Goal: Transaction & Acquisition: Purchase product/service

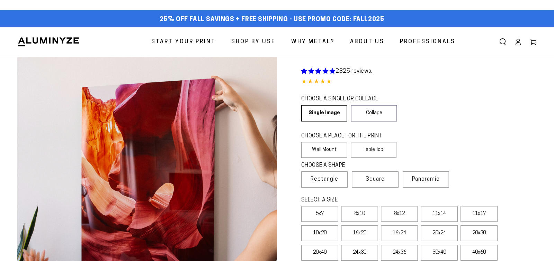
select select "**********"
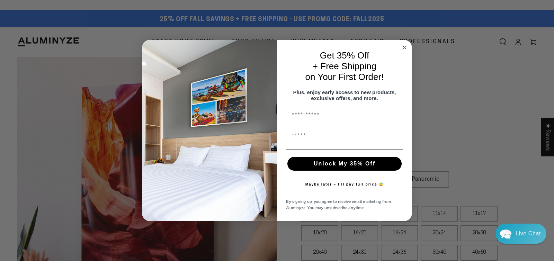
click at [405, 46] on icon "Close dialog" at bounding box center [404, 47] width 3 height 3
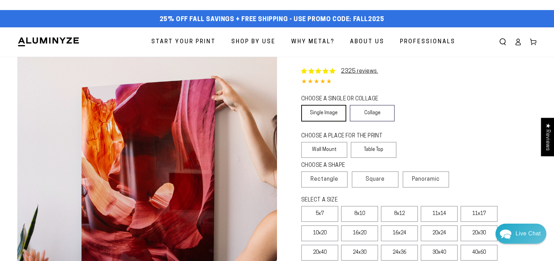
click at [329, 122] on link "Single Image" at bounding box center [323, 113] width 45 height 17
click at [328, 158] on label "Wall Mount" at bounding box center [324, 150] width 46 height 16
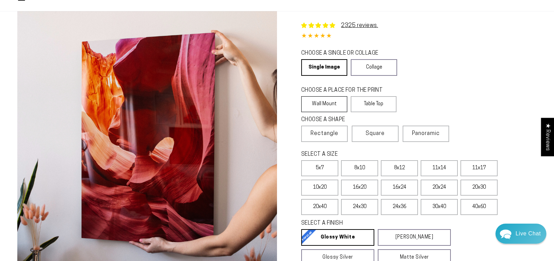
scroll to position [51, 0]
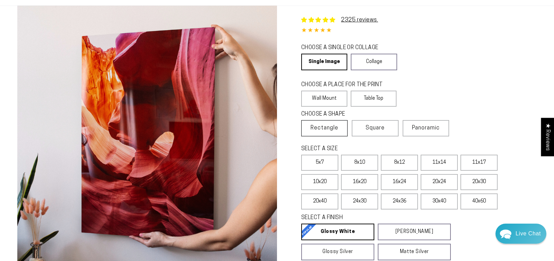
click at [333, 132] on span "Rectangle" at bounding box center [325, 128] width 28 height 8
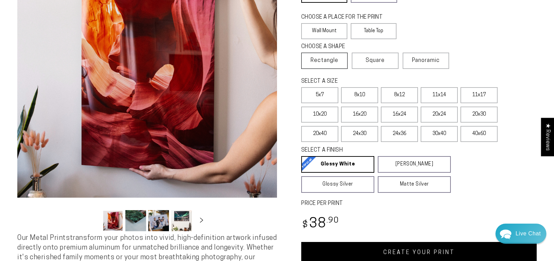
scroll to position [164, 0]
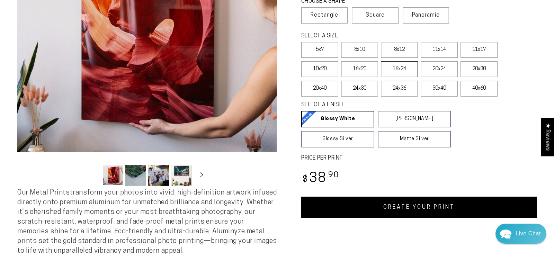
click at [408, 77] on label "16x24" at bounding box center [399, 69] width 37 height 16
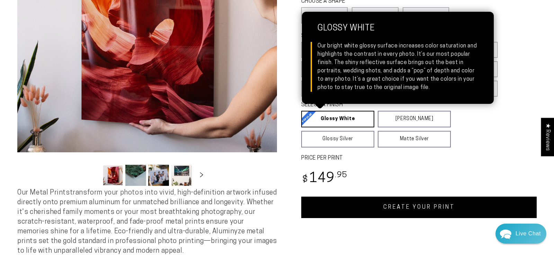
scroll to position [207, 0]
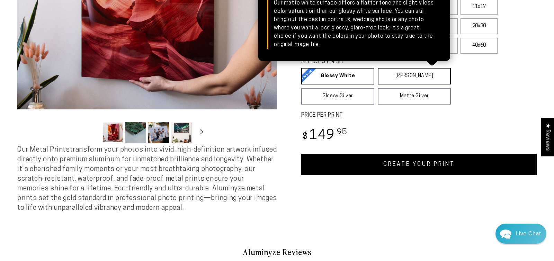
click at [410, 85] on link "Matte White Matte White Our matte white surface offers a flatter tone and sligh…" at bounding box center [414, 76] width 73 height 17
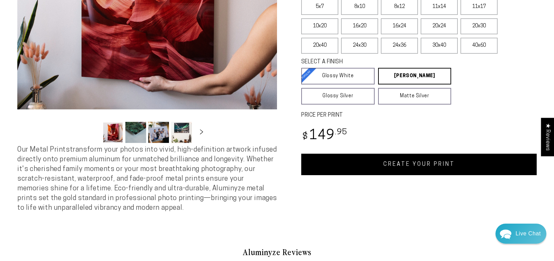
scroll to position [267, 0]
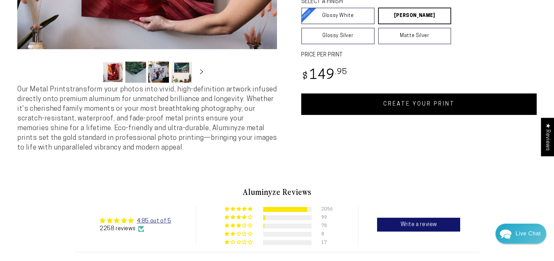
click at [416, 115] on link "CREATE YOUR PRINT" at bounding box center [419, 104] width 236 height 21
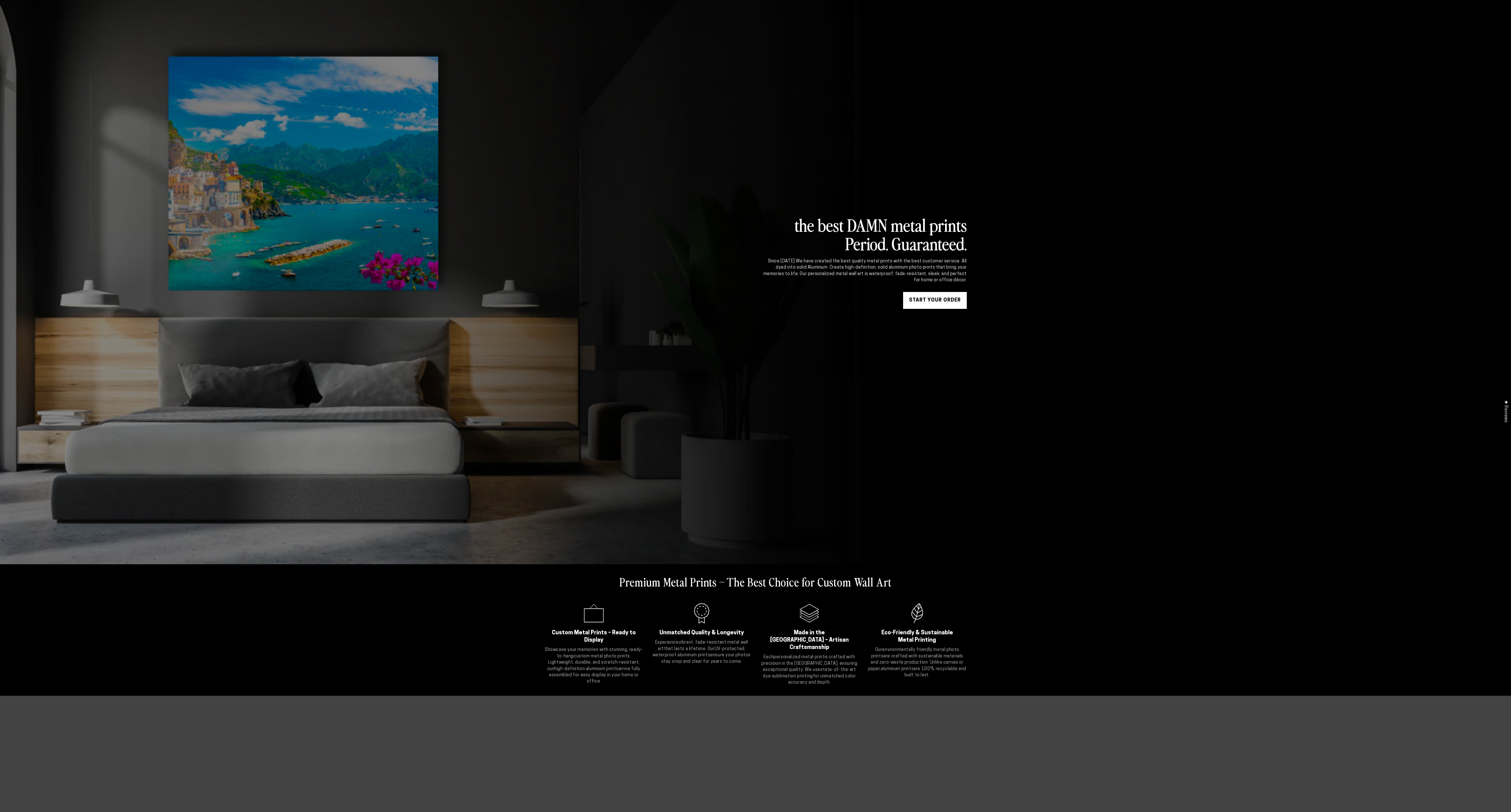
scroll to position [73, 0]
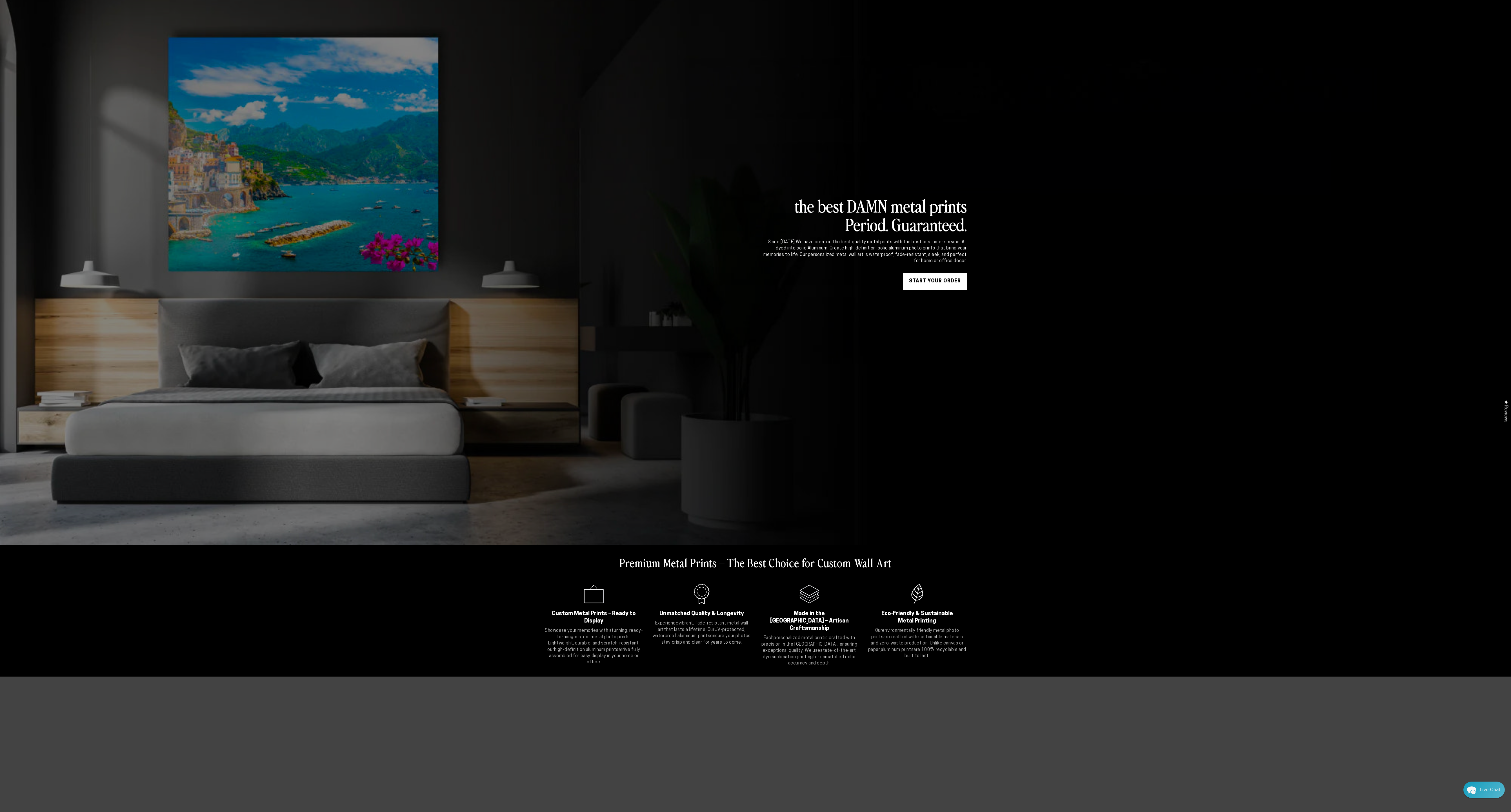
click at [967, 285] on link "START YOUR Order" at bounding box center [935, 281] width 63 height 17
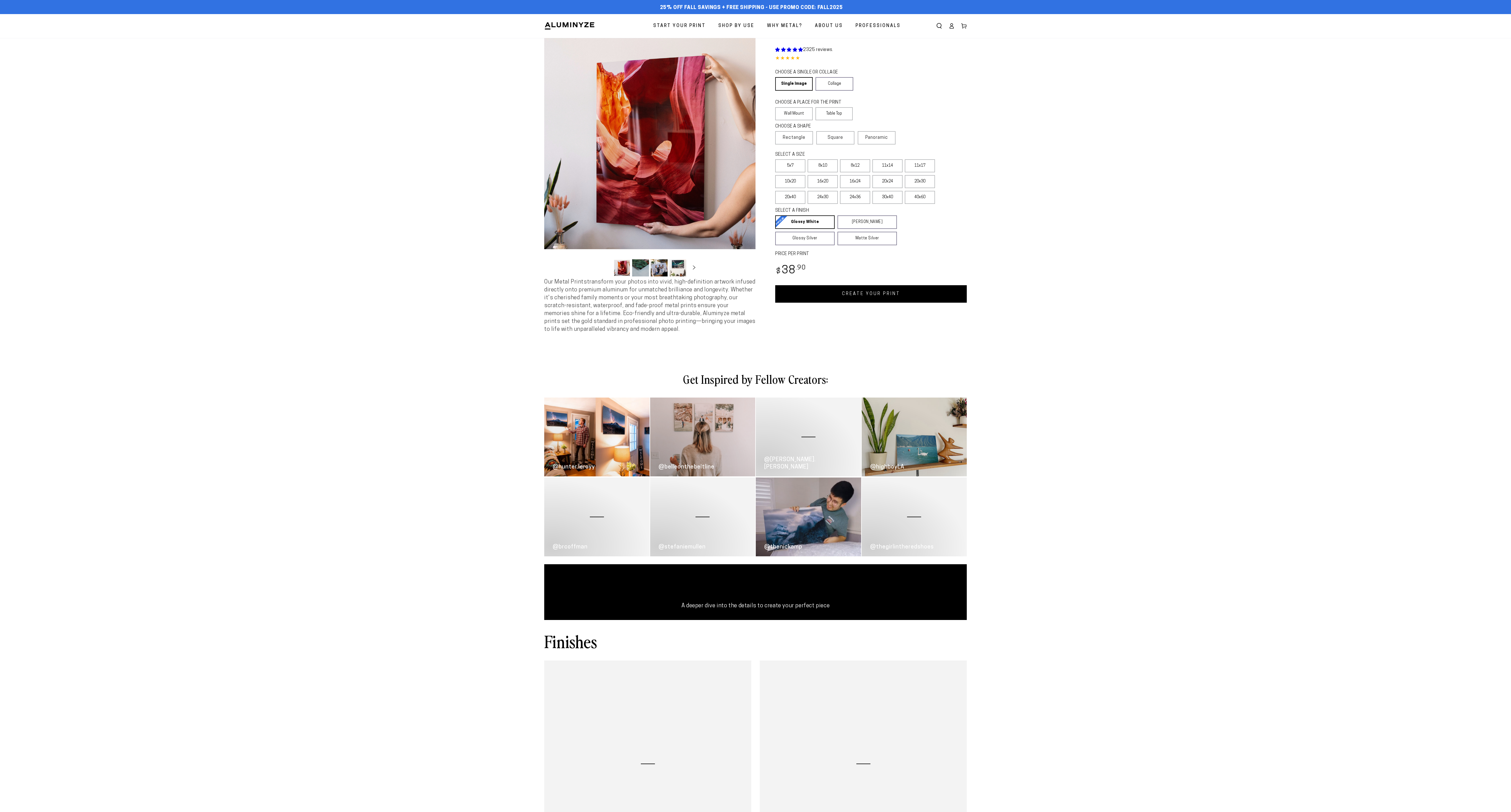
select select "**********"
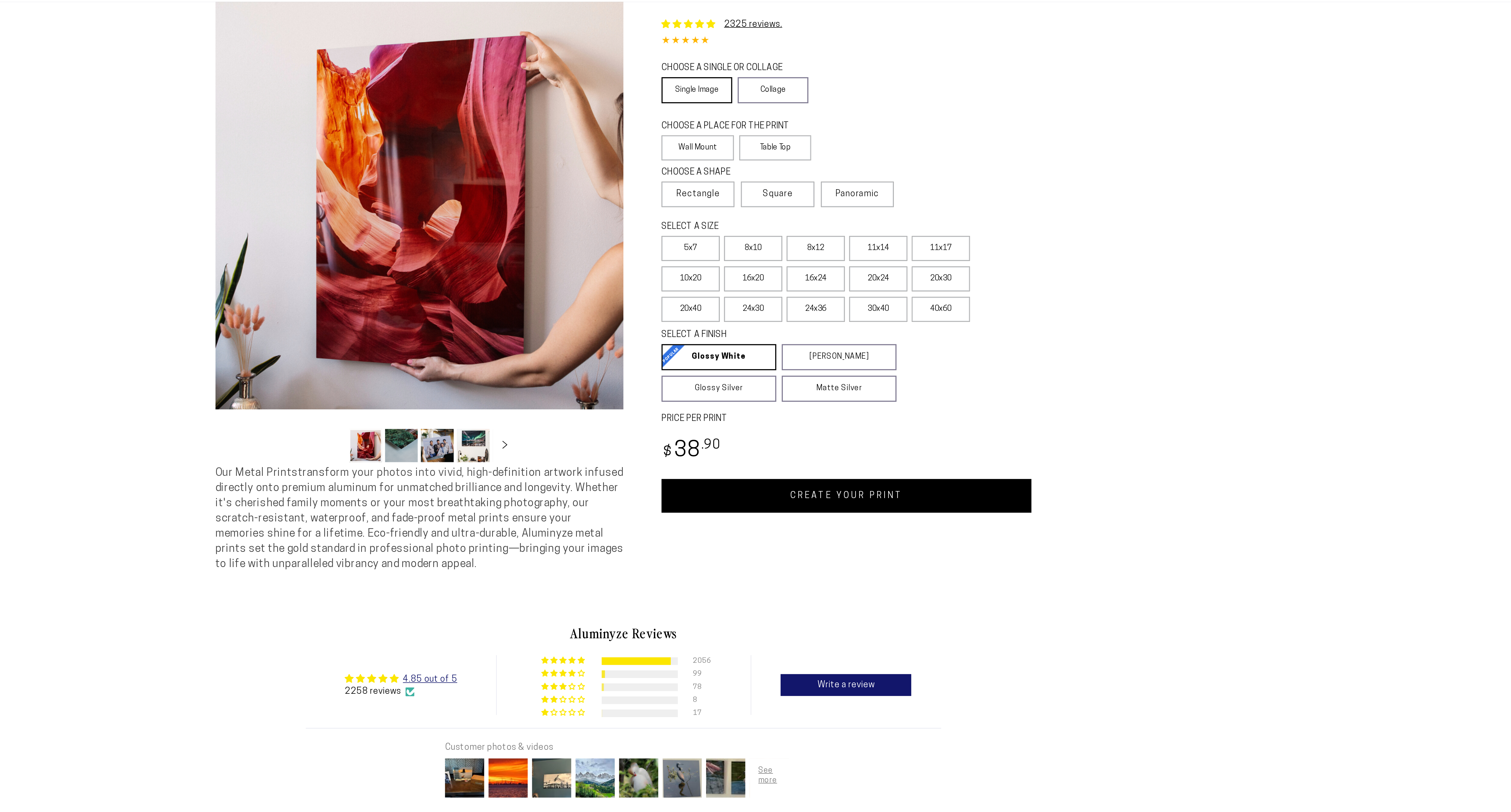
click at [798, 91] on link "Single Image" at bounding box center [793, 84] width 37 height 14
click at [799, 120] on label "Wall Mount" at bounding box center [794, 114] width 37 height 13
click at [800, 141] on span "Rectangle" at bounding box center [795, 137] width 23 height 7
click at [840, 188] on label "16x24" at bounding box center [855, 181] width 30 height 13
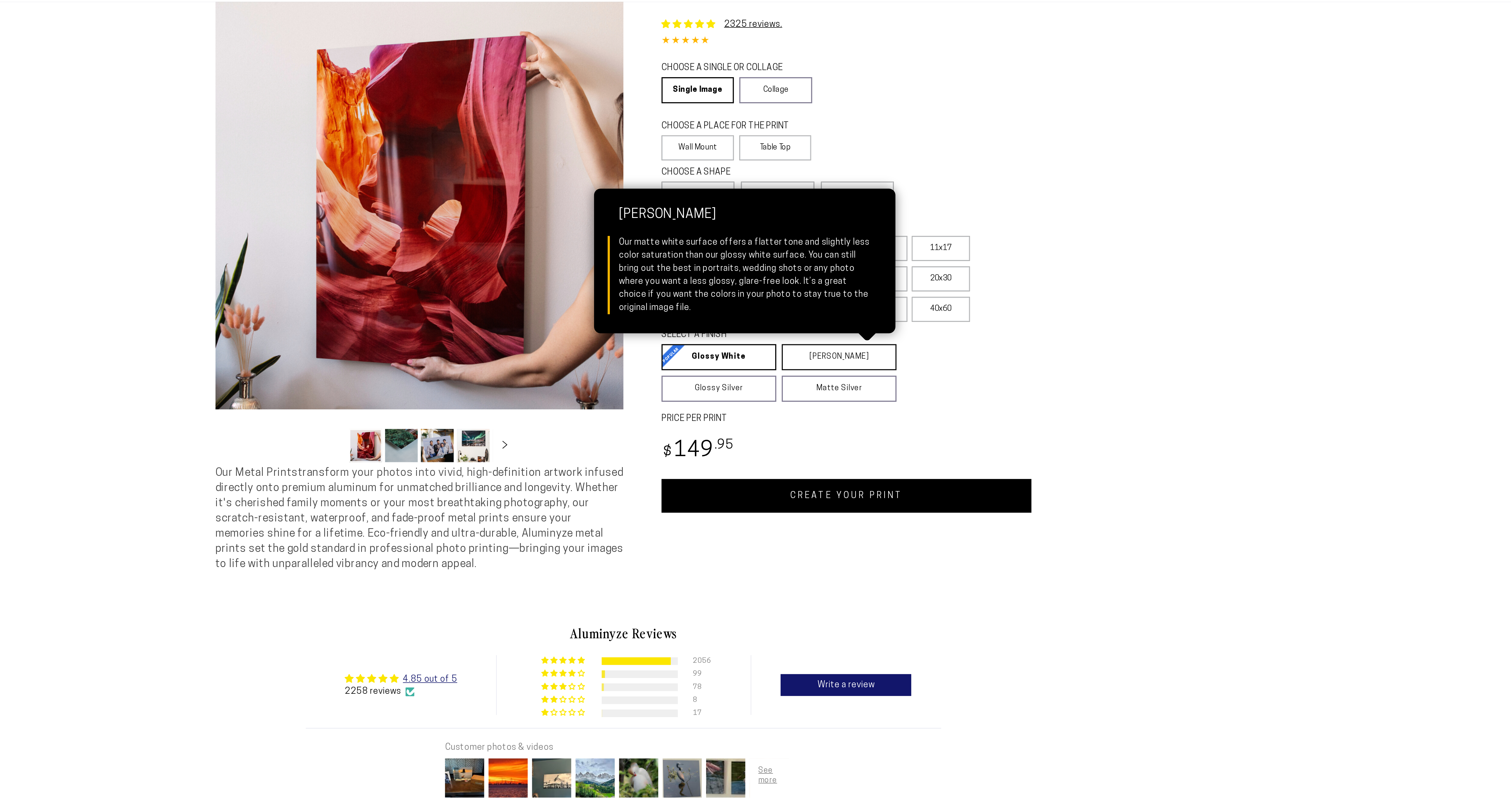
click at [868, 229] on link "[PERSON_NAME] Matte White Our matte white surface offers a flatter tone and sli…" at bounding box center [867, 222] width 59 height 14
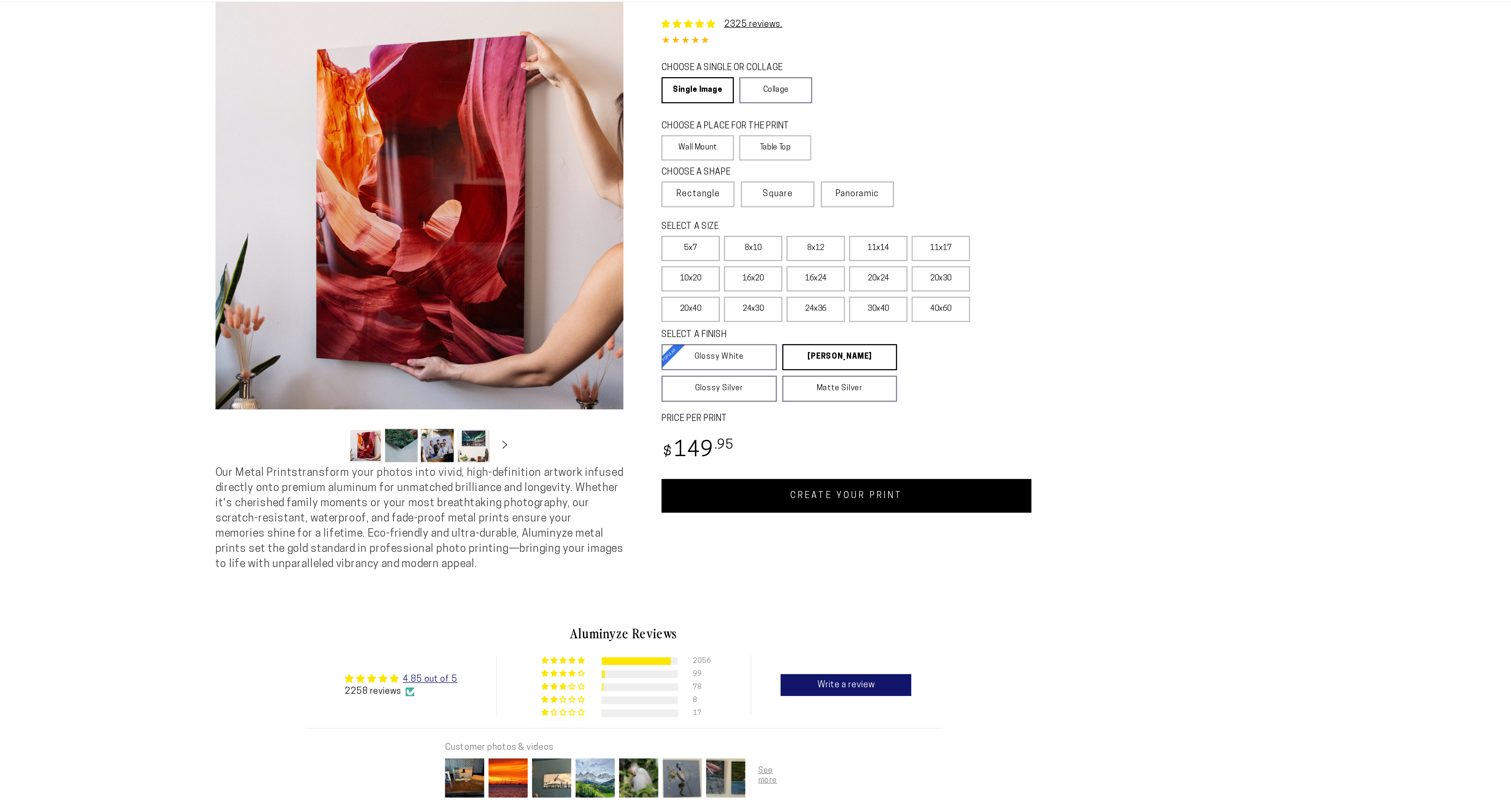
click at [894, 302] on link "CREATE YOUR PRINT" at bounding box center [871, 293] width 192 height 17
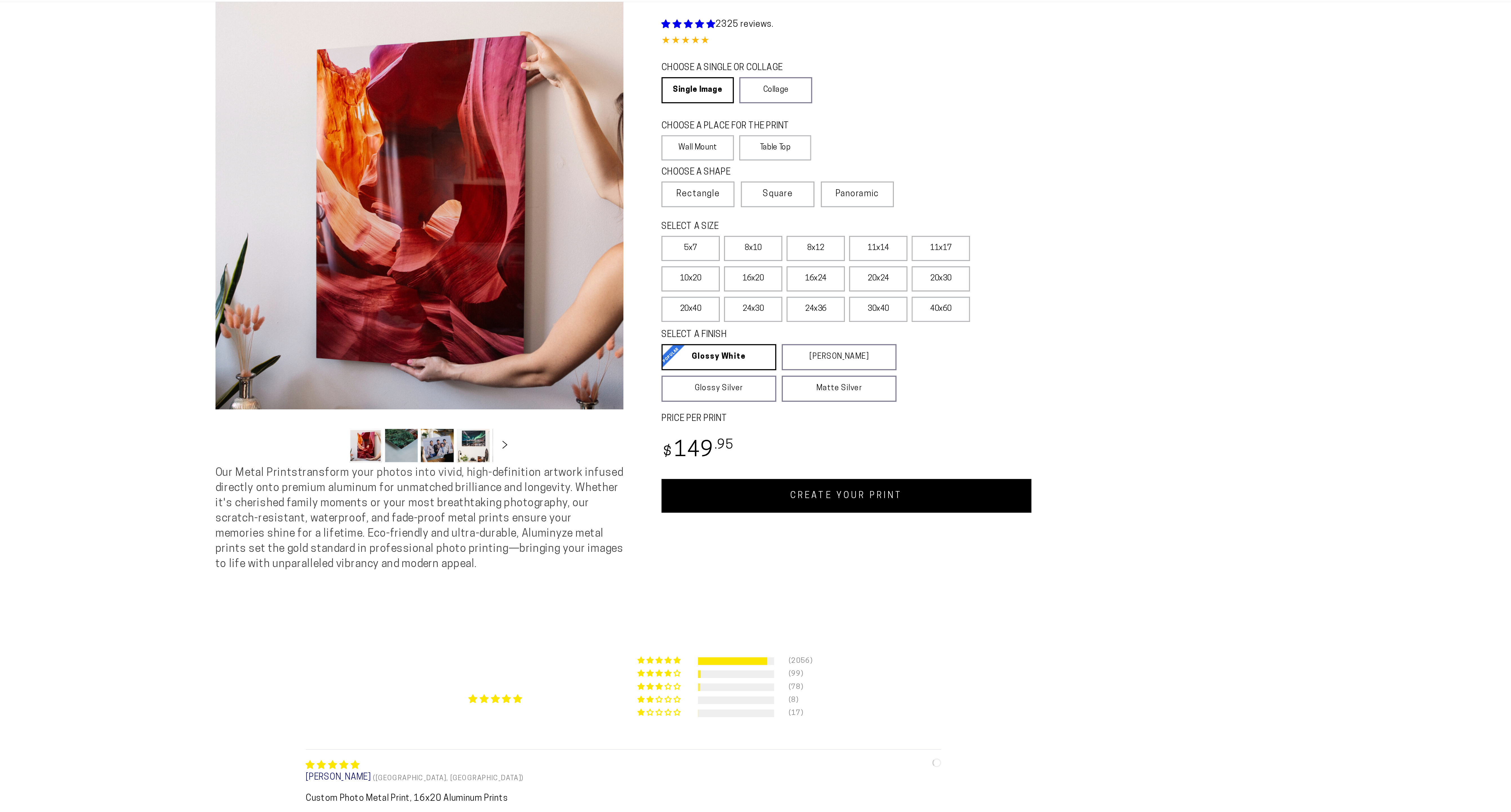
select select "**********"
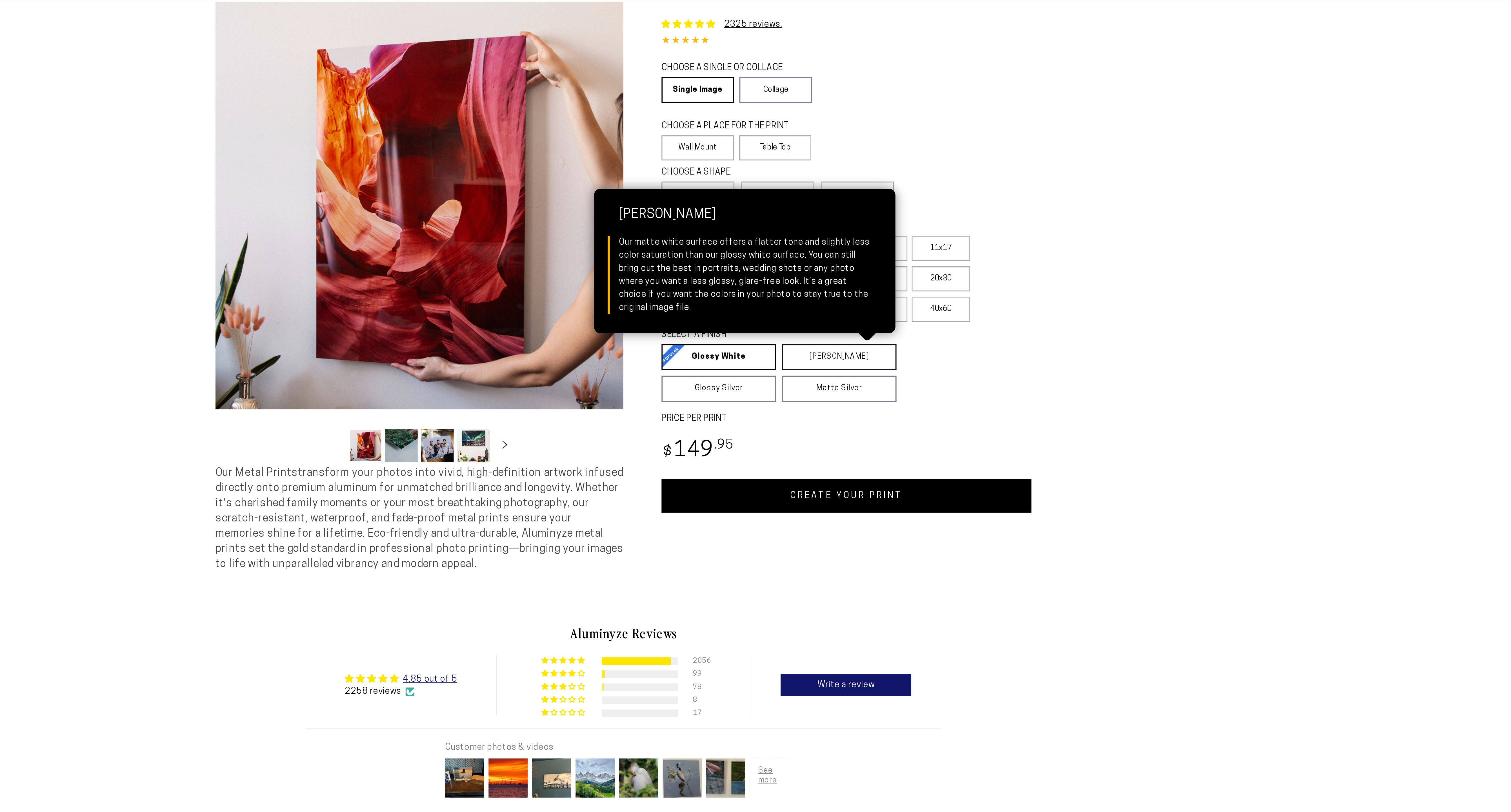
click at [863, 229] on link "[PERSON_NAME] Matte White Our matte white surface offers a flatter tone and sli…" at bounding box center [867, 222] width 59 height 14
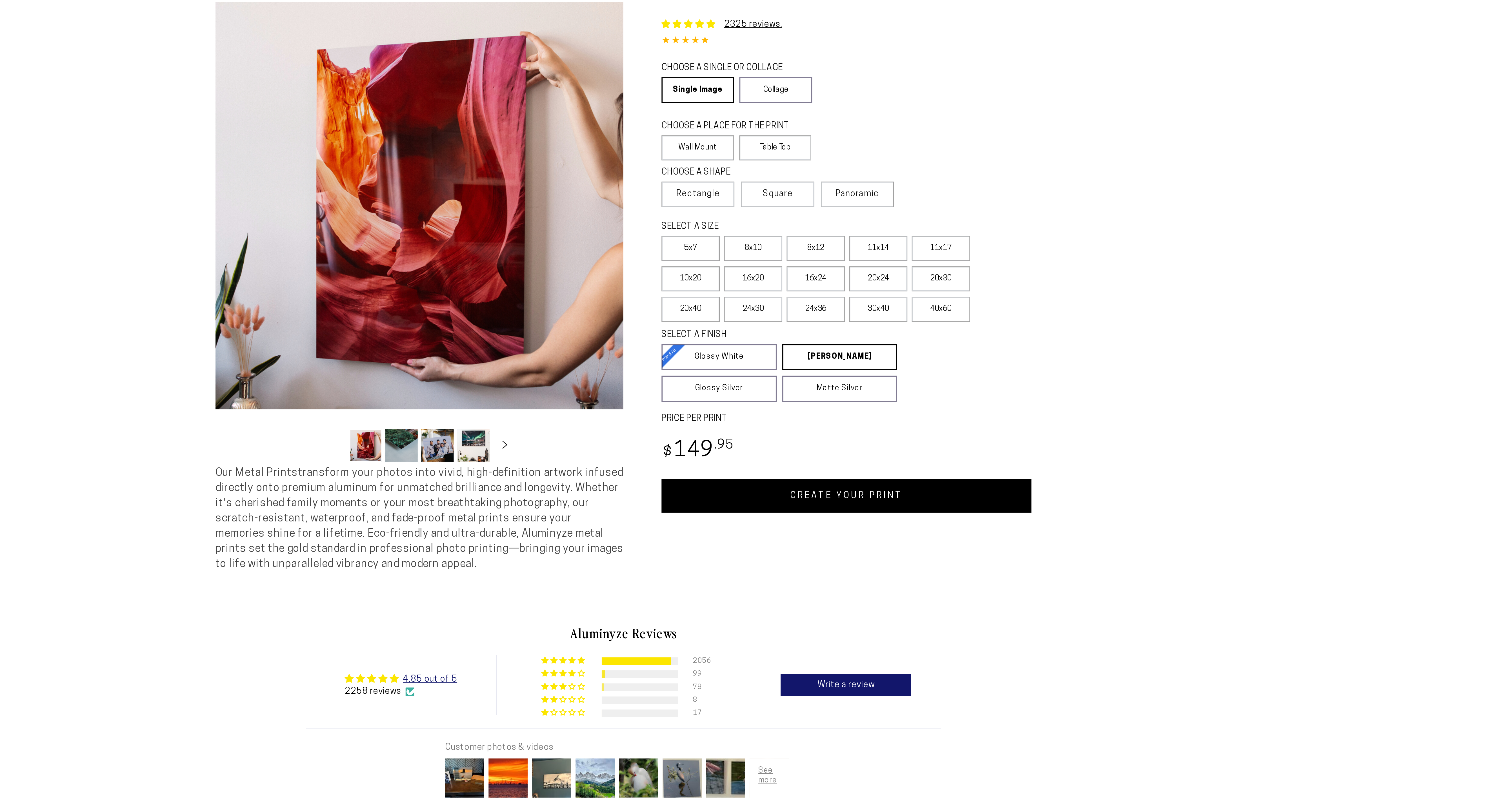
click at [884, 302] on link "CREATE YOUR PRINT" at bounding box center [871, 293] width 192 height 17
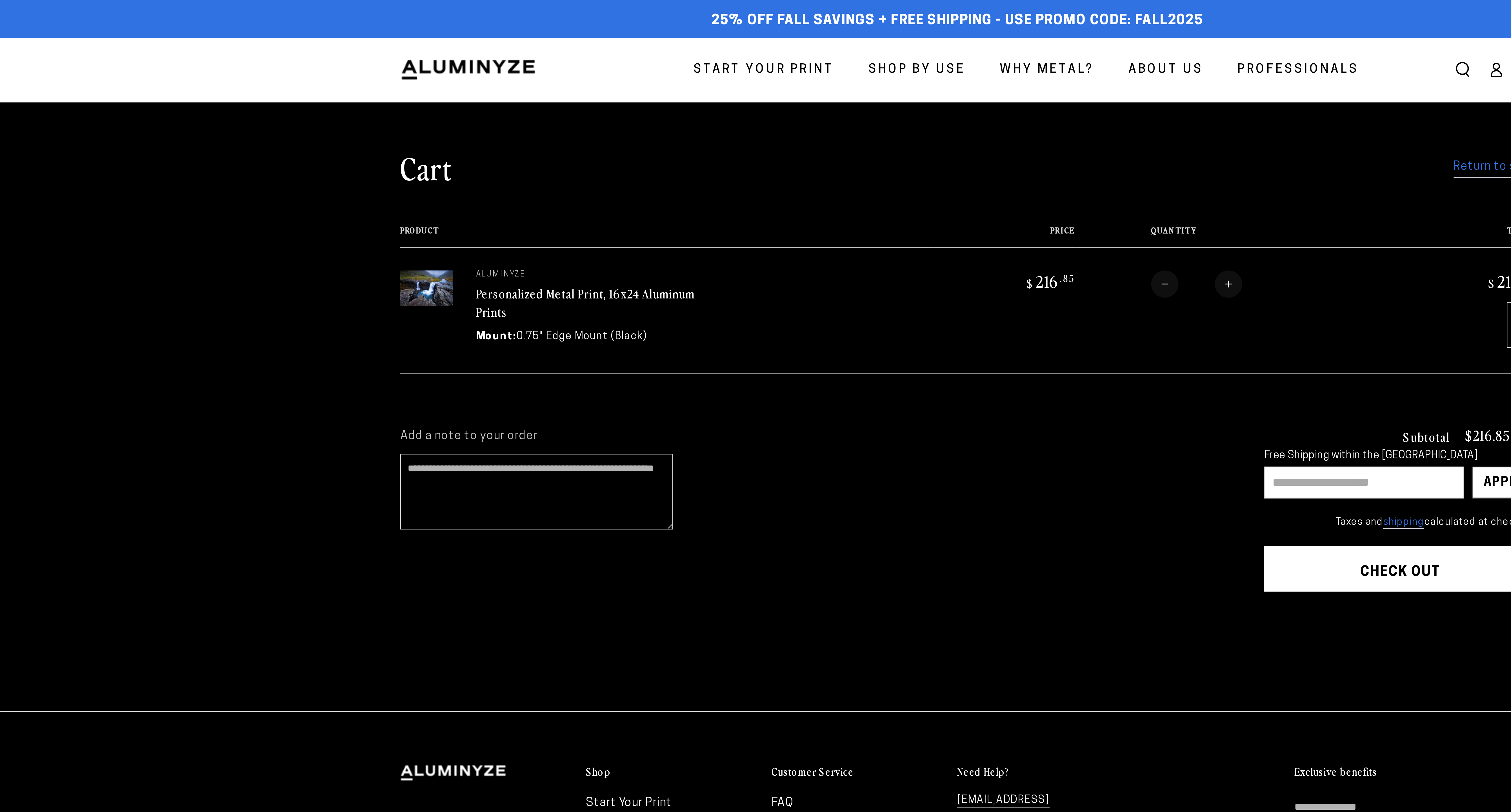
click at [706, 25] on span "Start Your Print" at bounding box center [679, 26] width 52 height 8
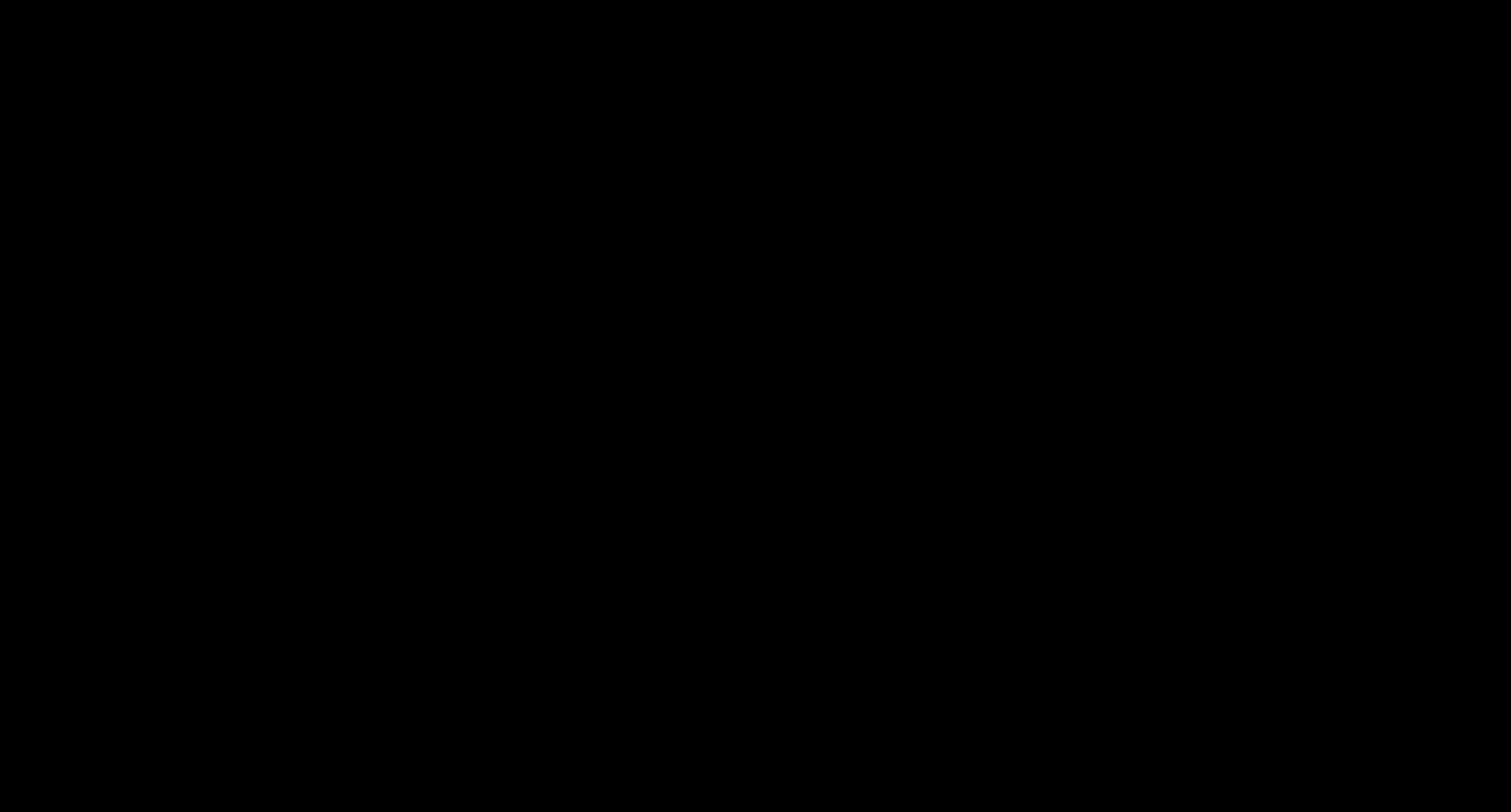
select select "**********"
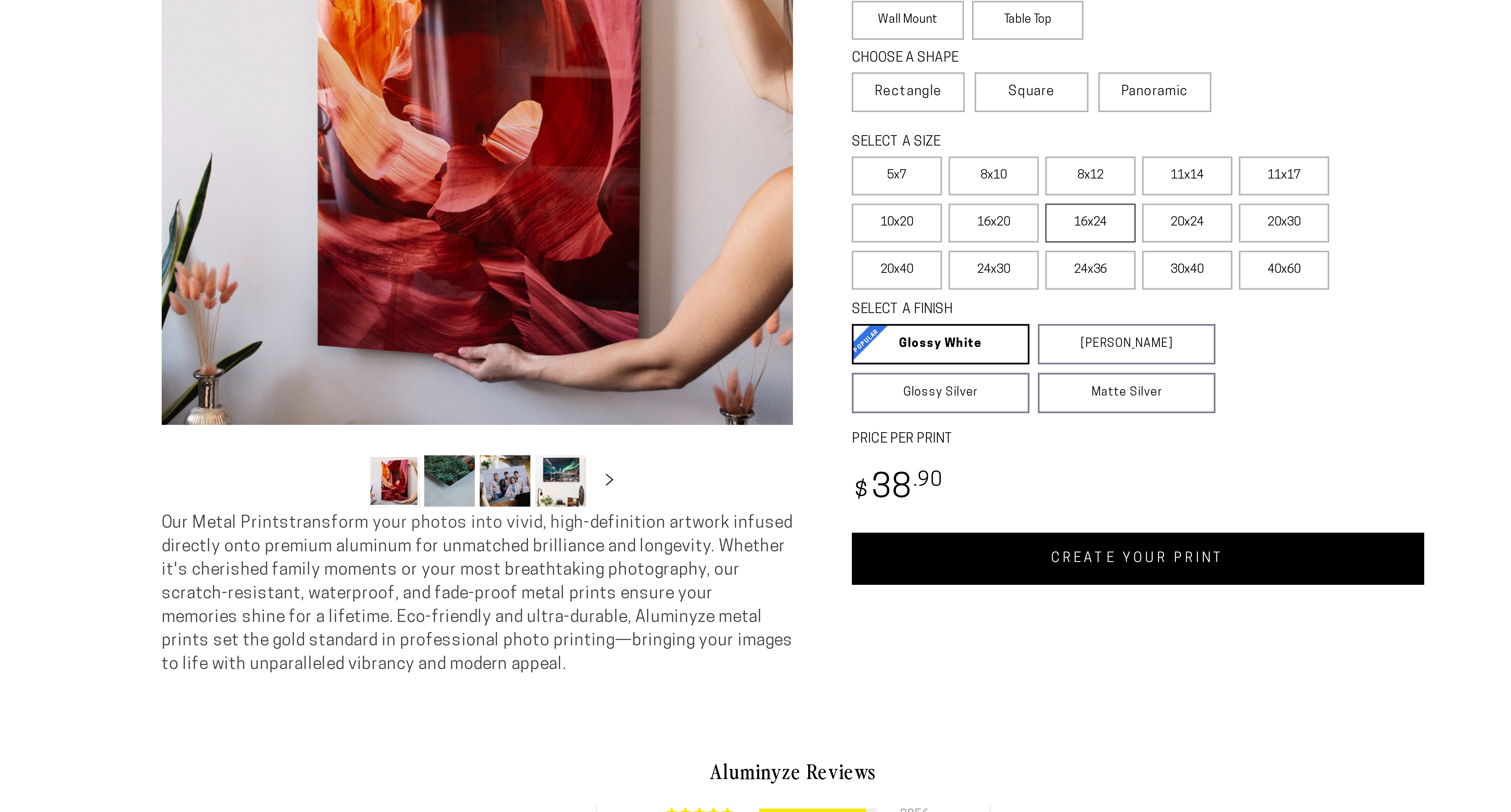
click at [840, 188] on label "16x24" at bounding box center [855, 181] width 30 height 13
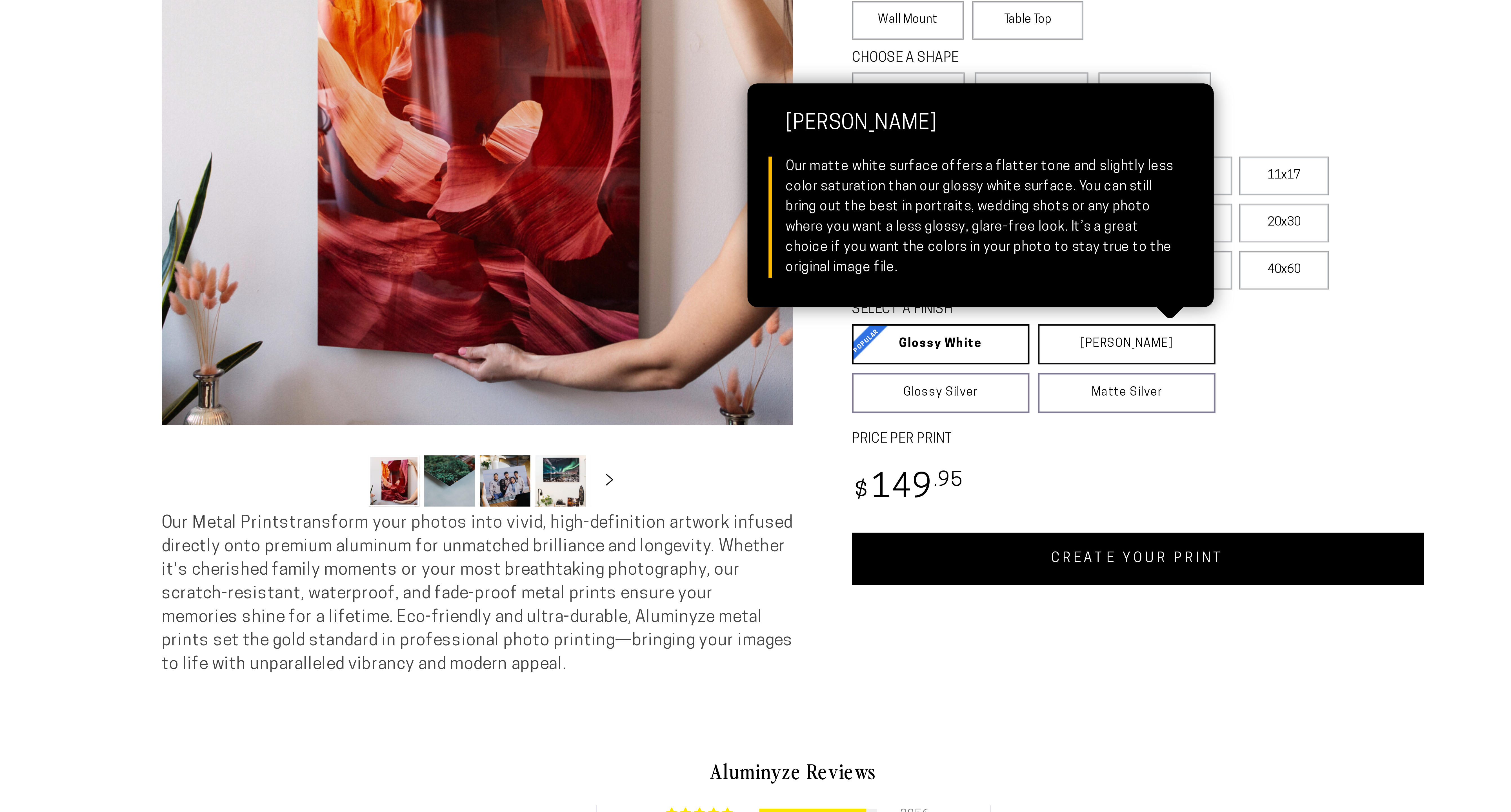
click at [861, 229] on link "[PERSON_NAME] Matte White Our matte white surface offers a flatter tone and sli…" at bounding box center [867, 222] width 59 height 14
click at [860, 229] on link "[PERSON_NAME] Matte White Our matte white surface offers a flatter tone and sli…" at bounding box center [867, 222] width 59 height 14
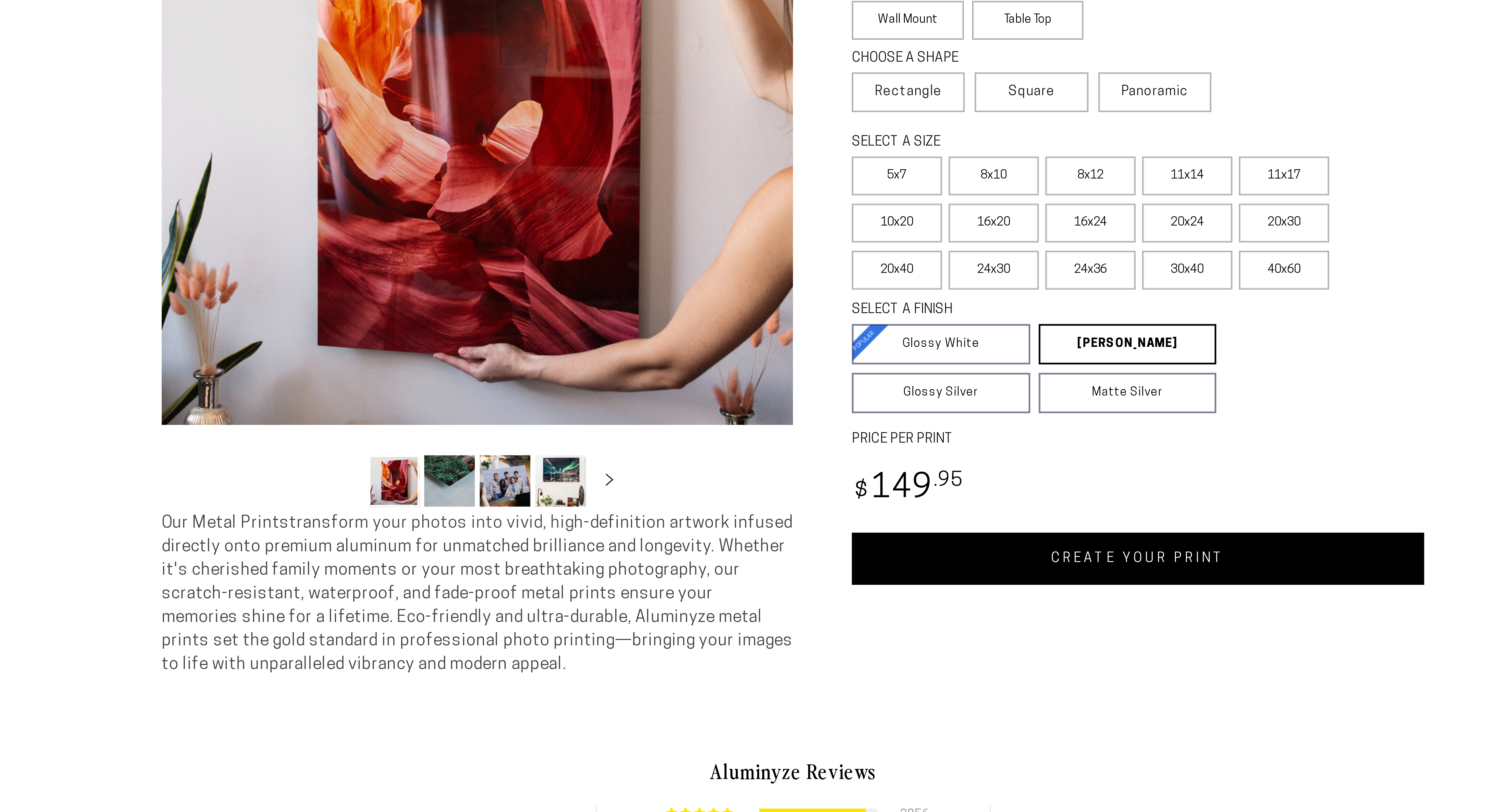
click at [869, 302] on link "CREATE YOUR PRINT" at bounding box center [871, 293] width 192 height 17
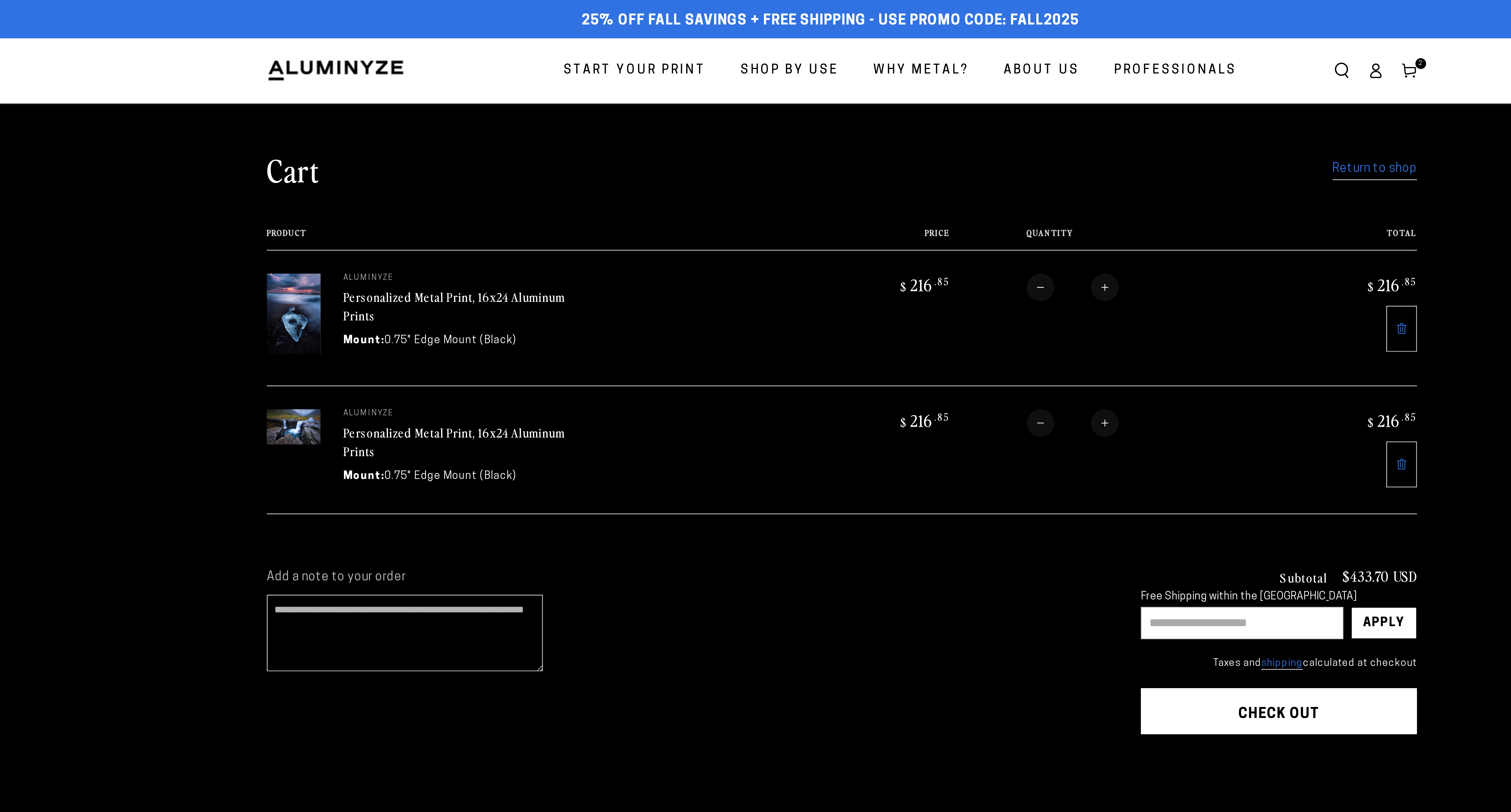
click at [695, 28] on span "Start Your Print" at bounding box center [679, 26] width 52 height 8
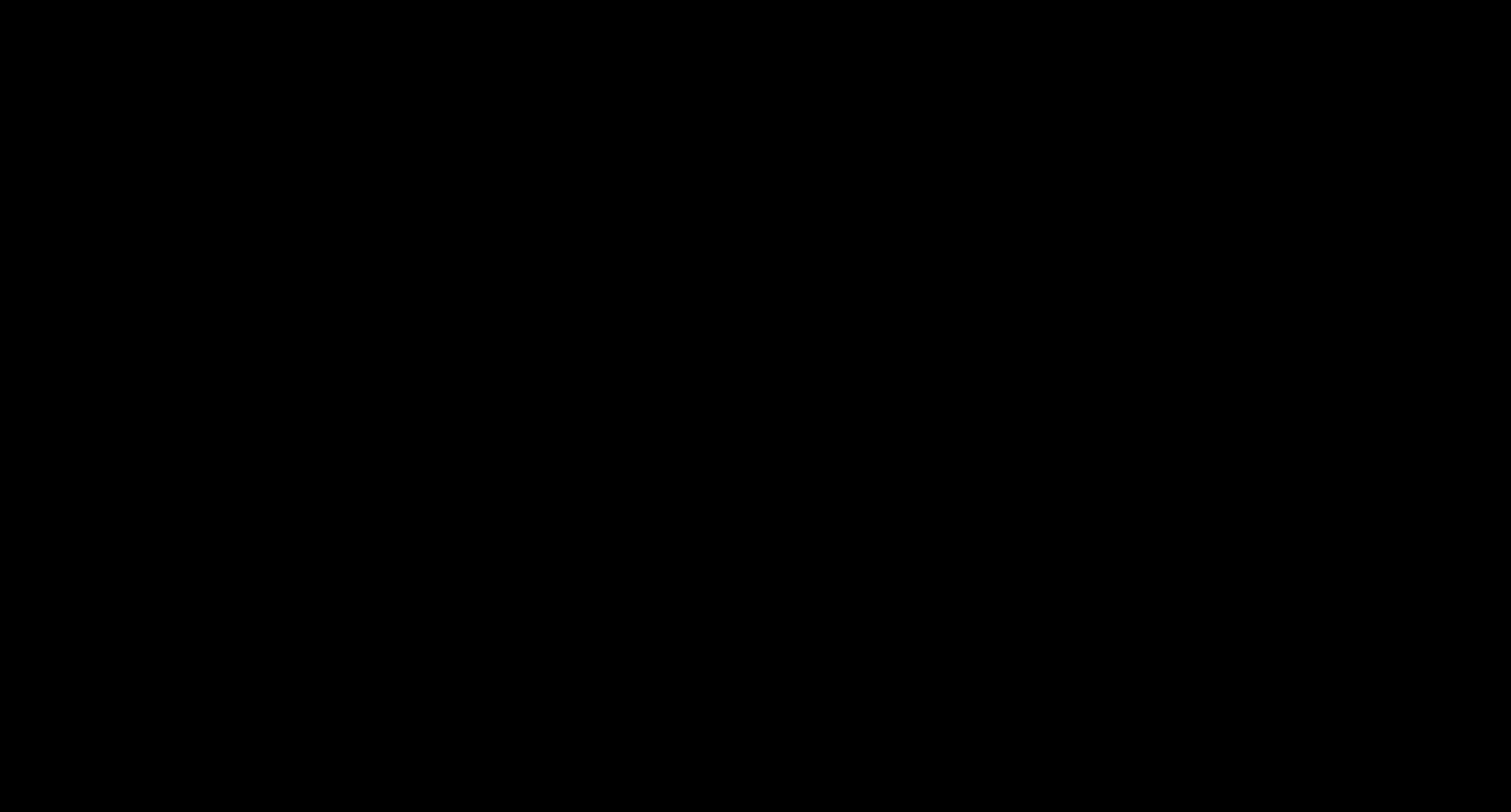
select select "**********"
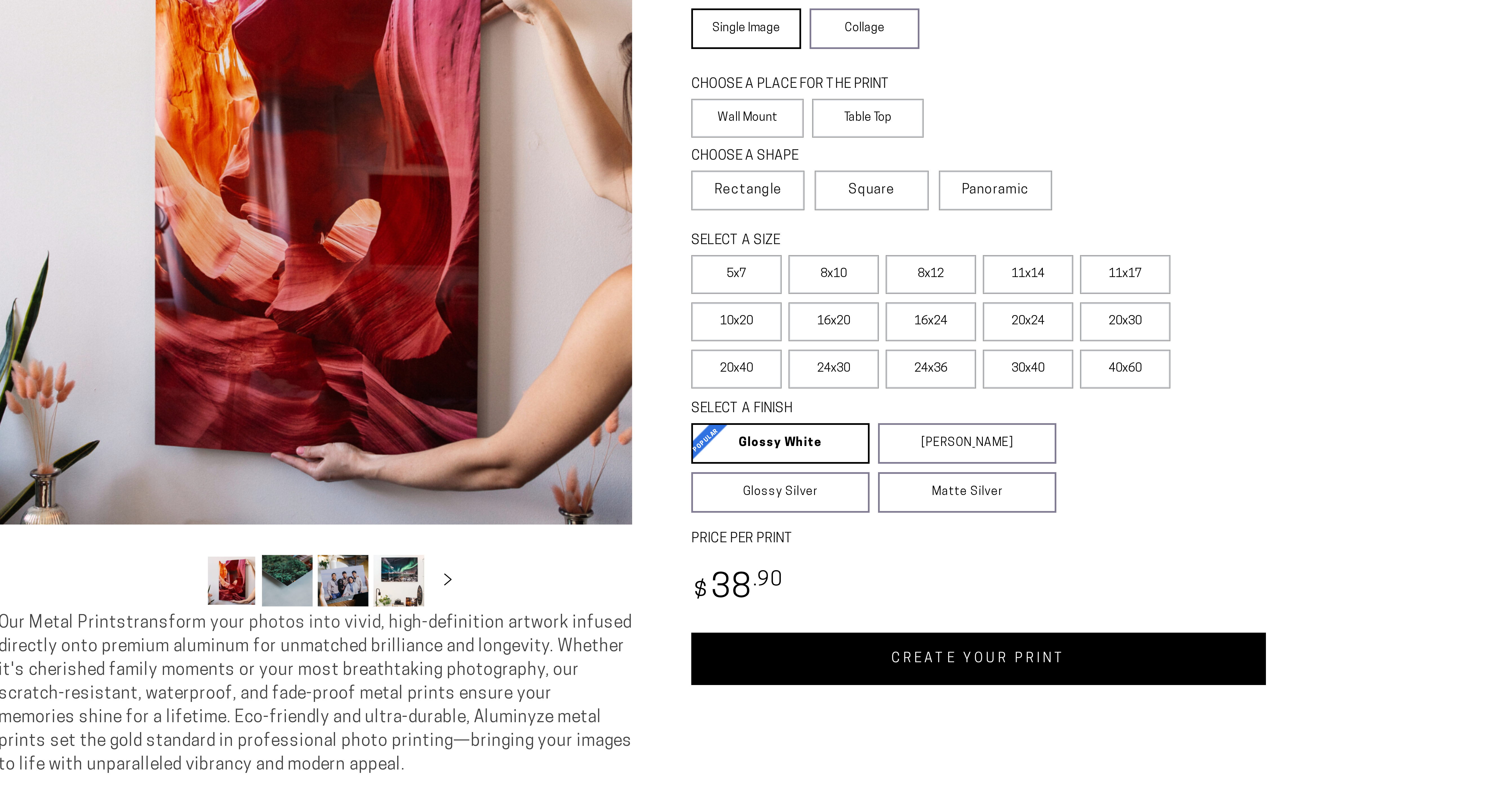
click at [803, 91] on link "Single Image" at bounding box center [793, 84] width 37 height 14
click at [802, 120] on label "Wall Mount" at bounding box center [794, 114] width 37 height 13
click at [804, 141] on span "Rectangle" at bounding box center [795, 137] width 23 height 7
click at [840, 188] on label "16x24" at bounding box center [855, 181] width 30 height 13
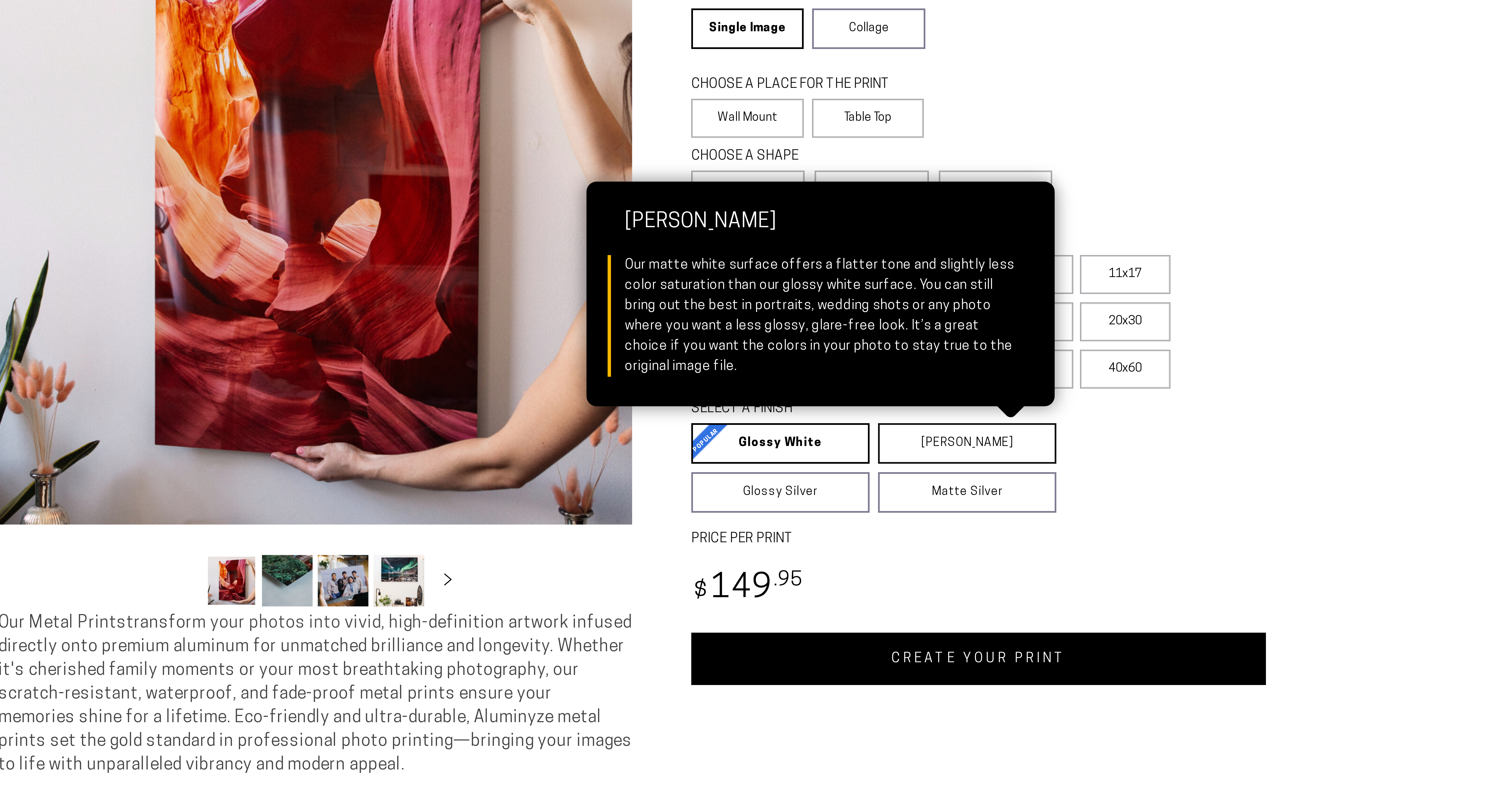
click at [877, 229] on link "Matte White Matte White Our matte white surface offers a flatter tone and sligh…" at bounding box center [867, 222] width 59 height 14
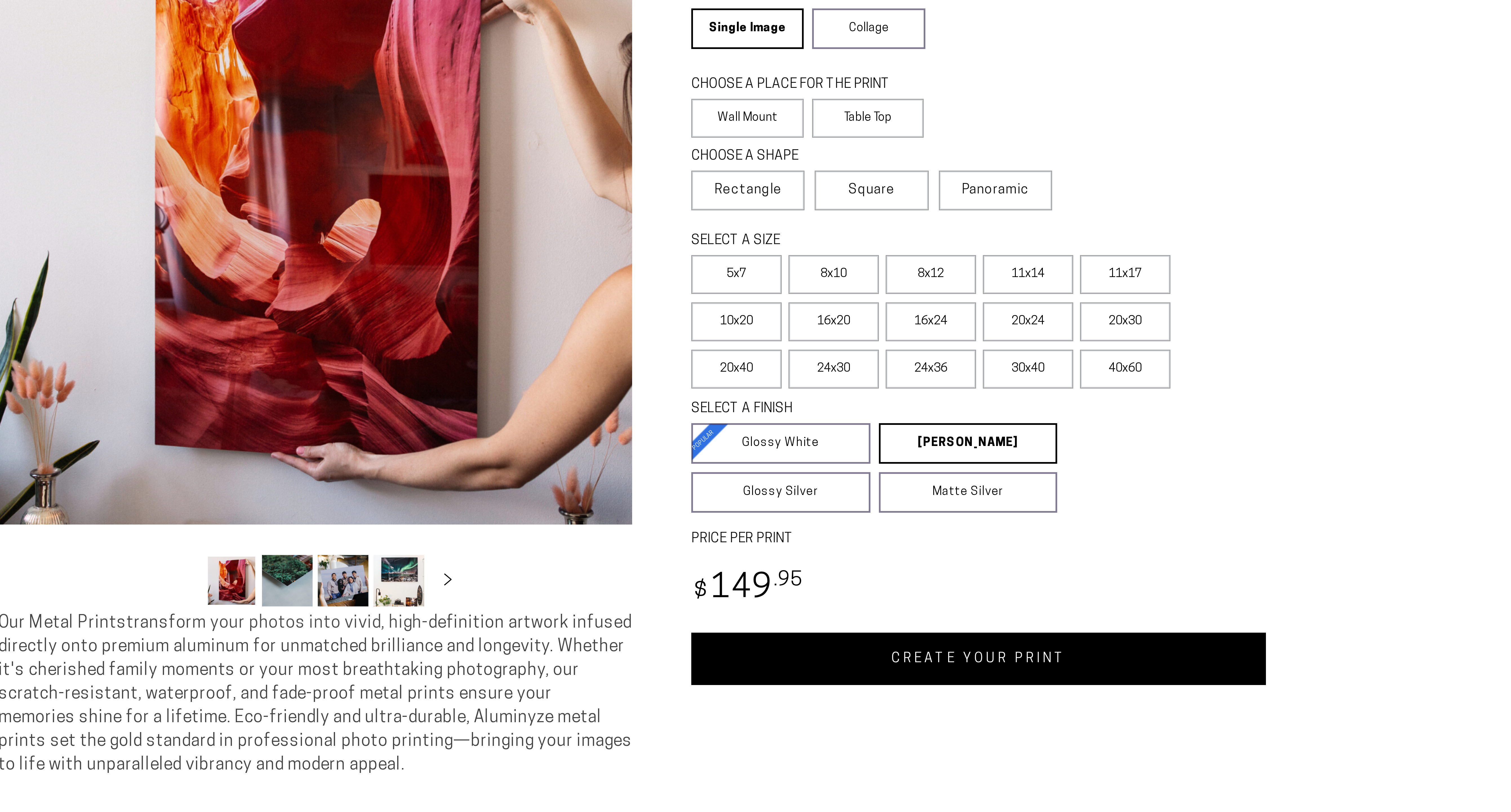
click at [879, 302] on link "CREATE YOUR PRINT" at bounding box center [871, 293] width 192 height 17
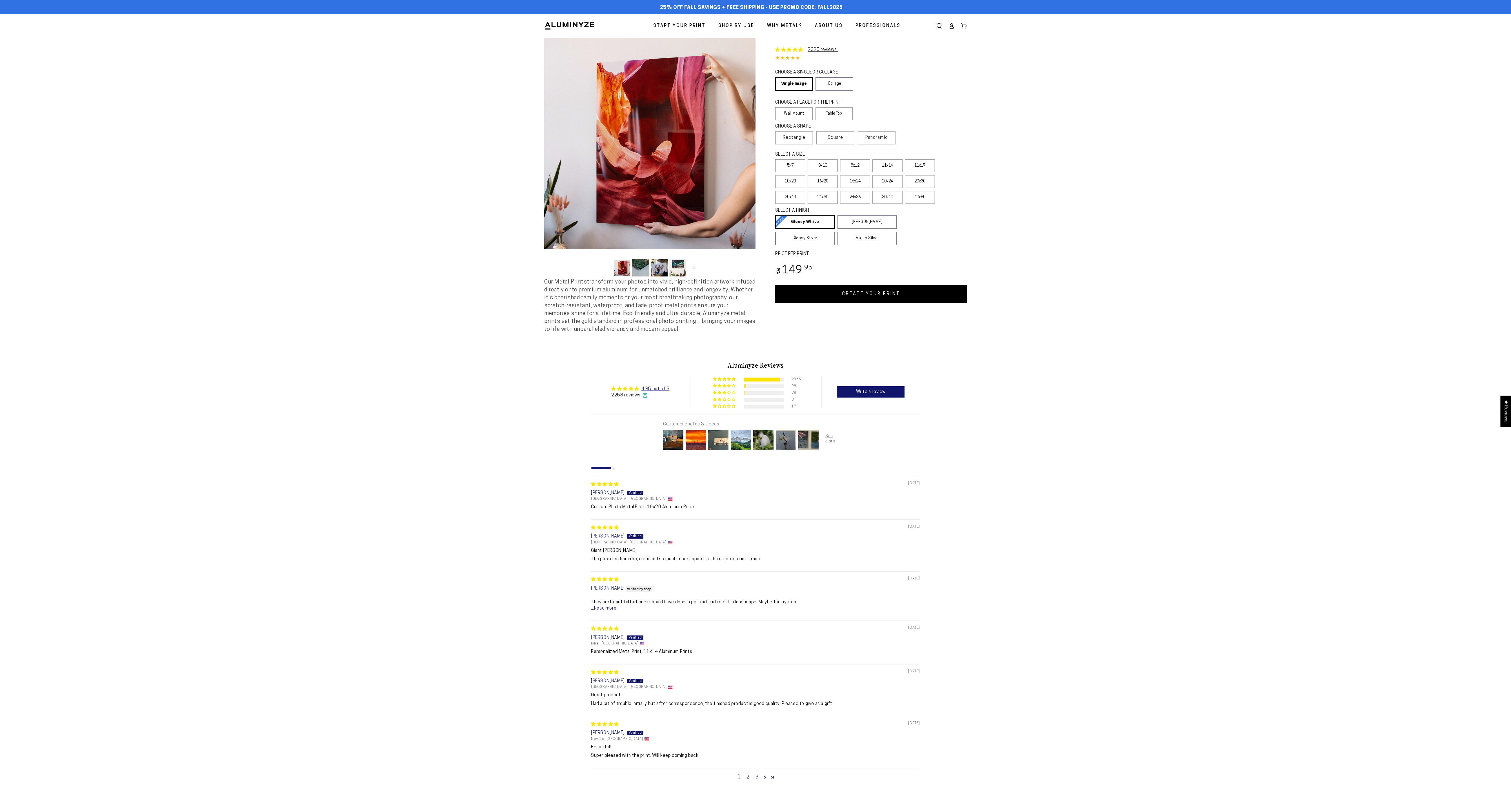
select select "**********"
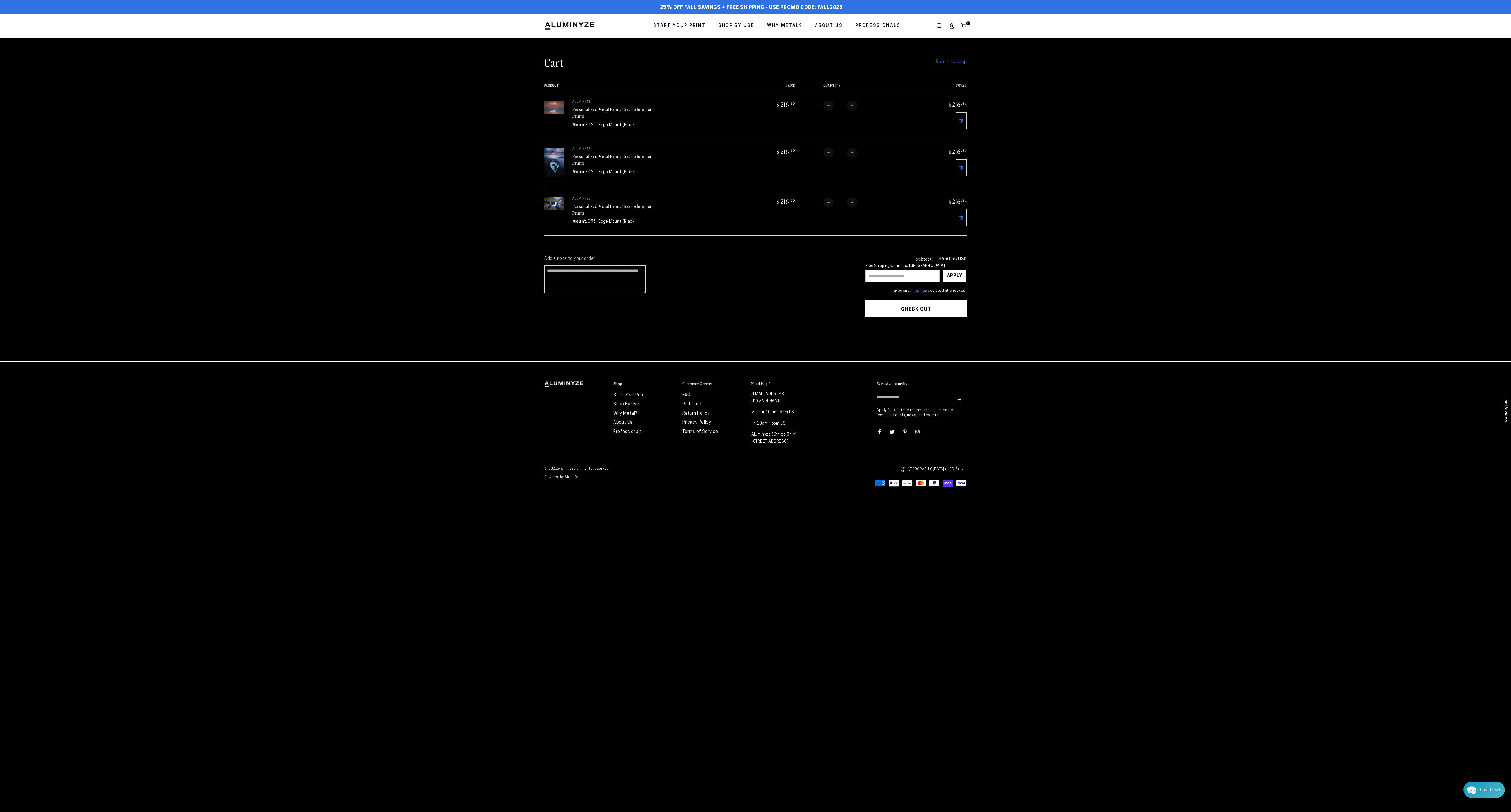
click at [706, 22] on span "Start Your Print" at bounding box center [679, 26] width 52 height 8
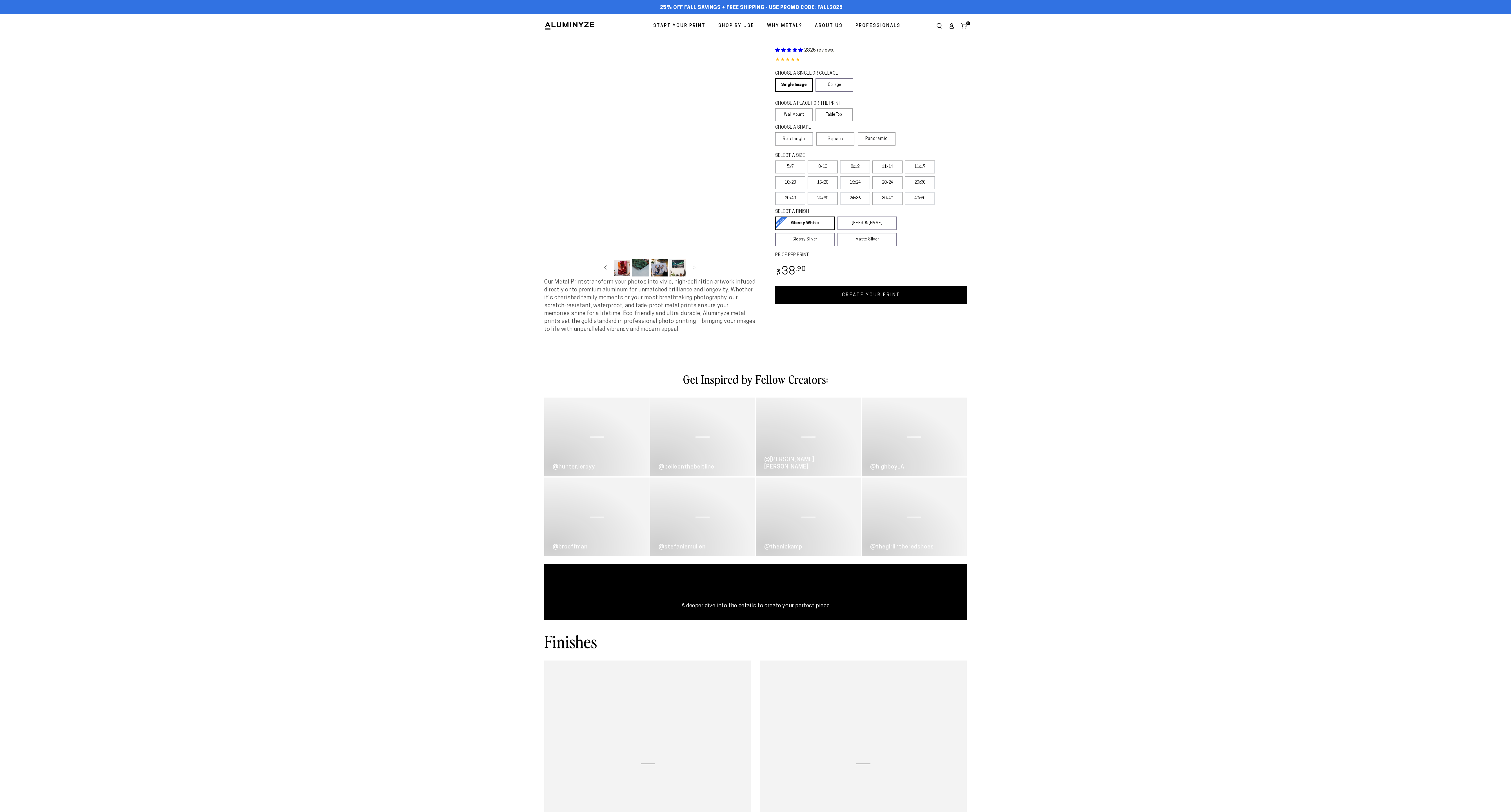
select select "**********"
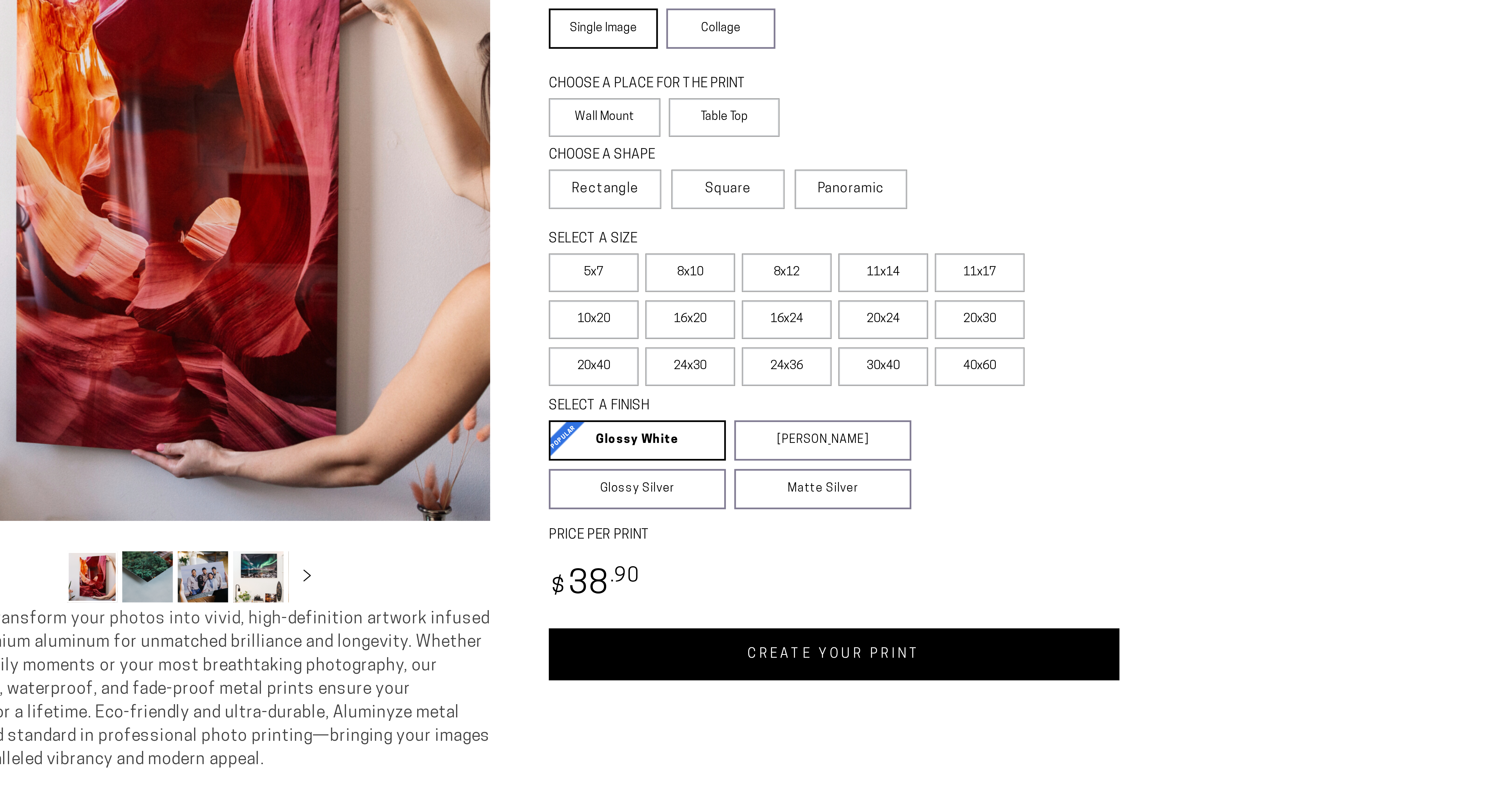
click at [799, 91] on link "Single Image" at bounding box center [793, 84] width 37 height 14
click at [805, 120] on label "Wall Mount" at bounding box center [794, 114] width 37 height 13
click at [805, 141] on span "Rectangle" at bounding box center [795, 137] width 23 height 7
click at [840, 188] on label "16x24" at bounding box center [855, 181] width 30 height 13
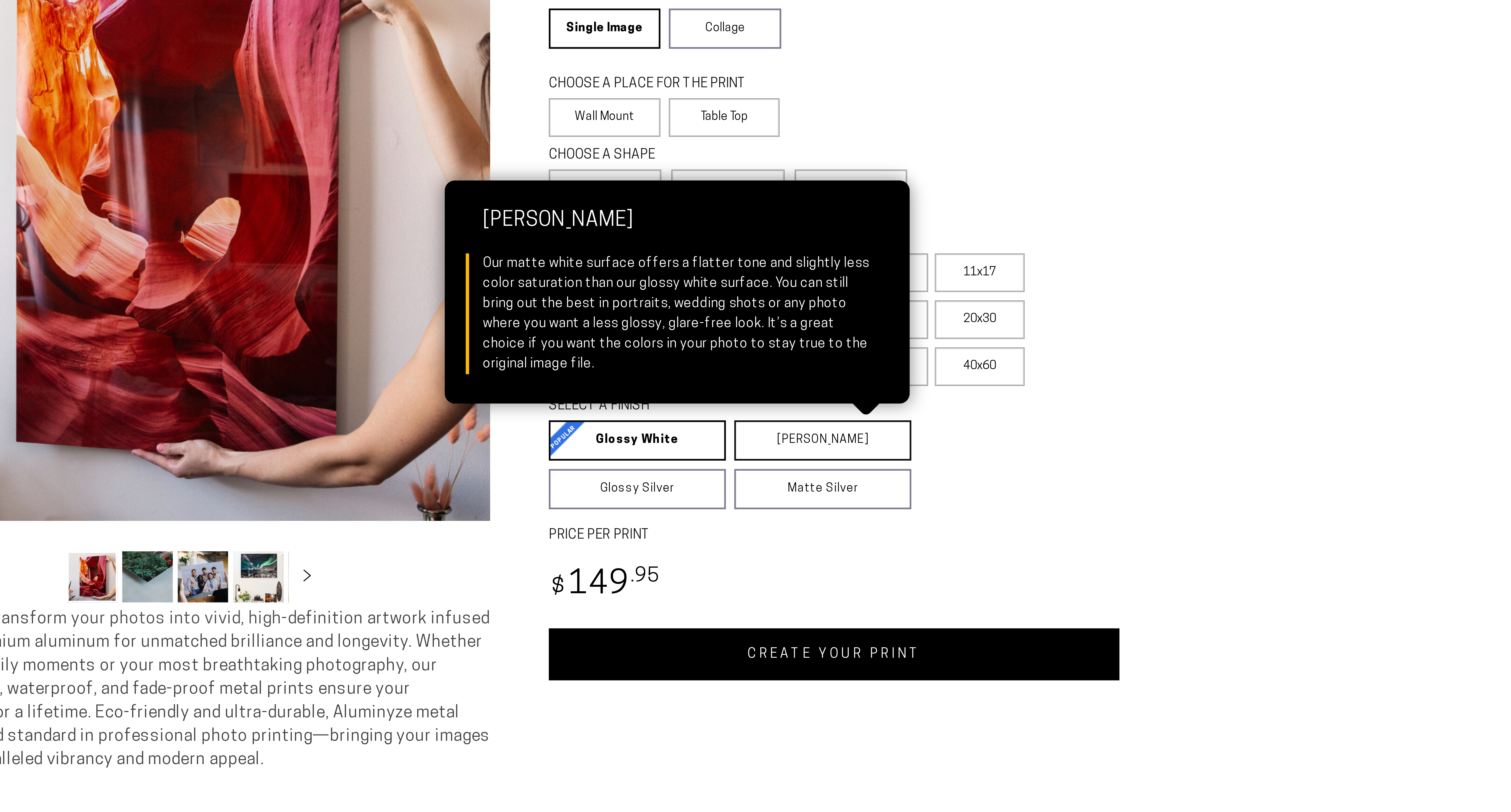
click at [879, 229] on link "[PERSON_NAME] Matte White Our matte white surface offers a flatter tone and sli…" at bounding box center [867, 222] width 59 height 14
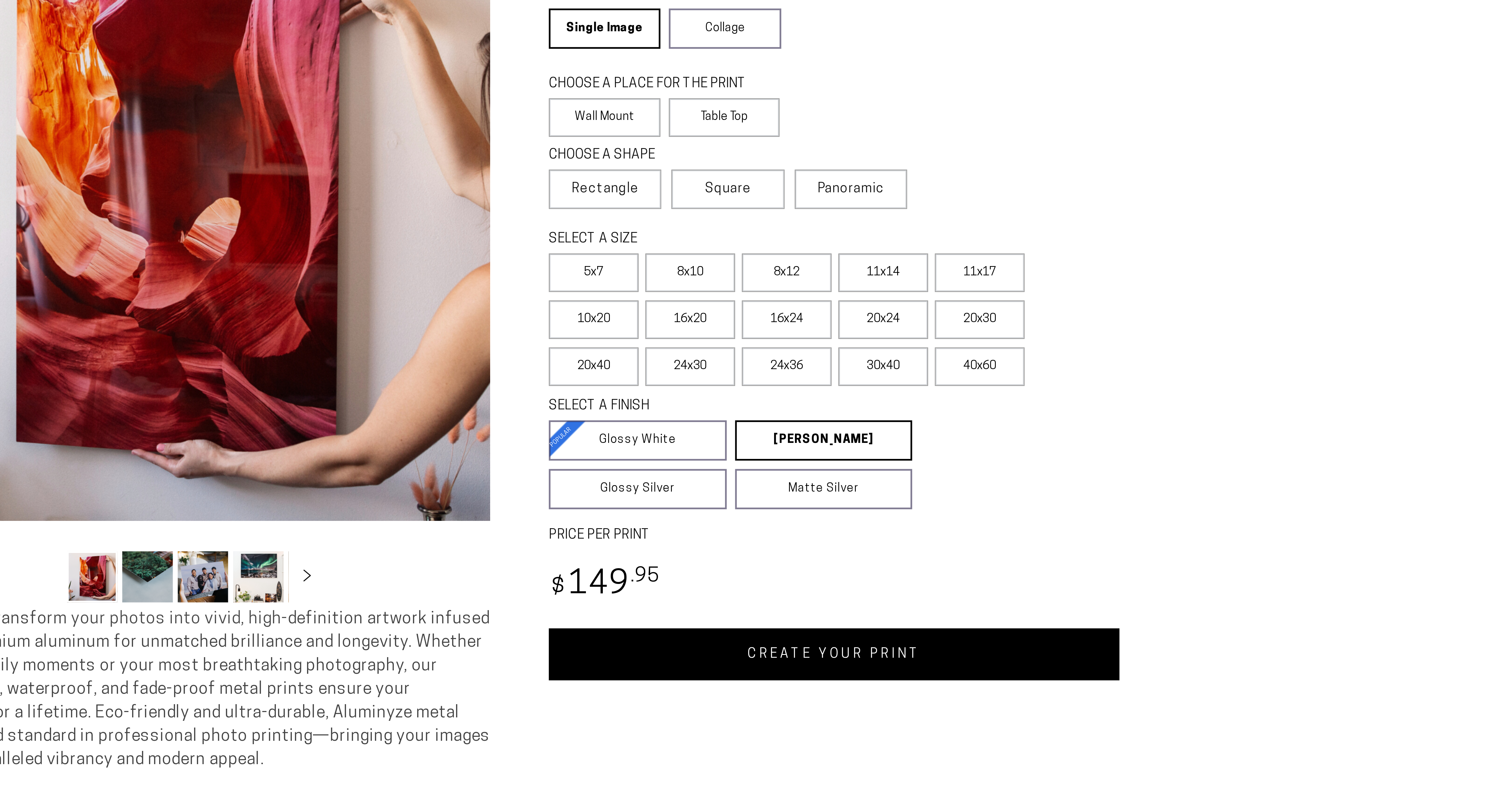
click at [902, 302] on link "CREATE YOUR PRINT" at bounding box center [871, 293] width 192 height 17
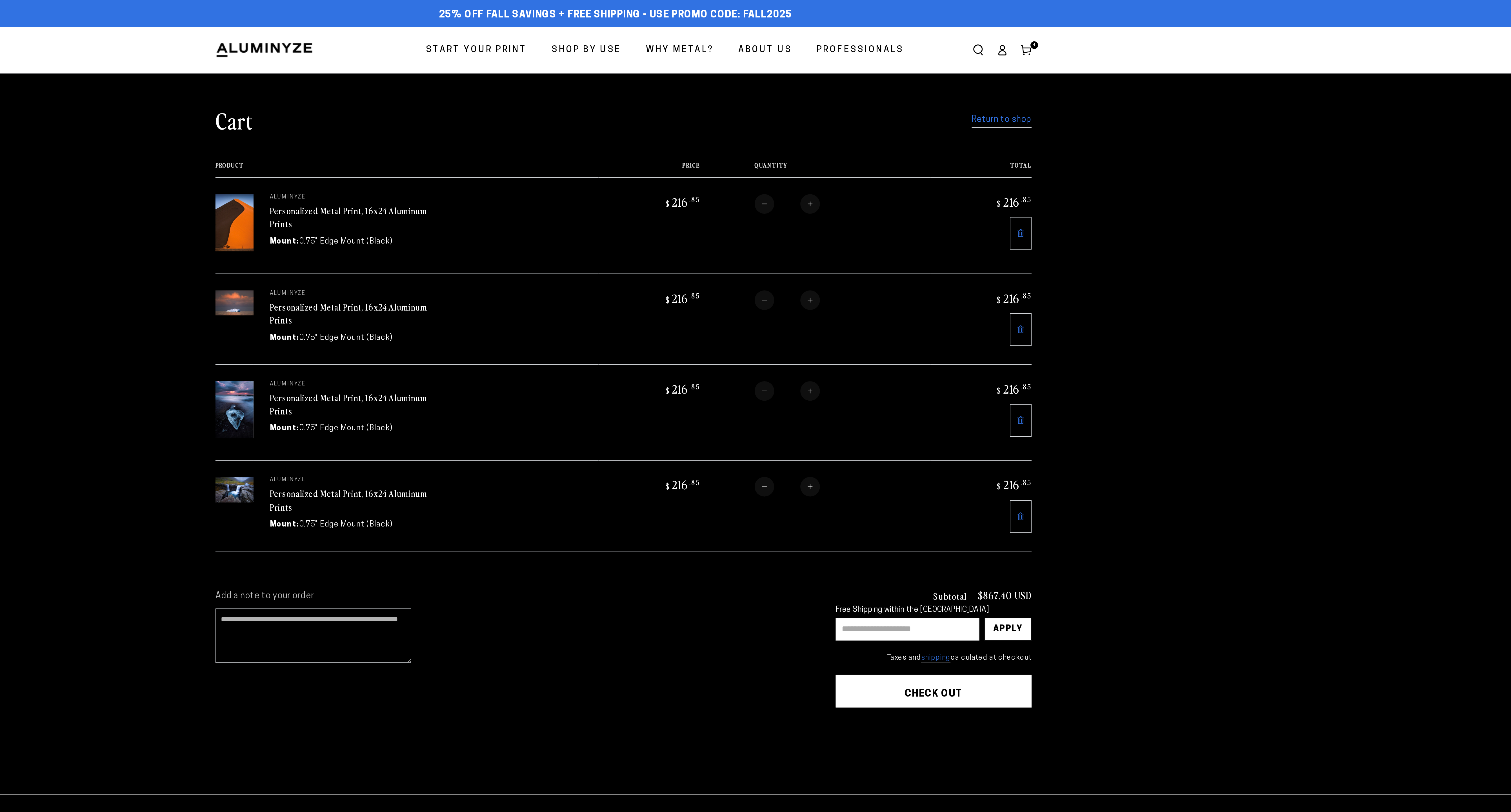
click at [706, 26] on span "Start Your Print" at bounding box center [679, 26] width 52 height 8
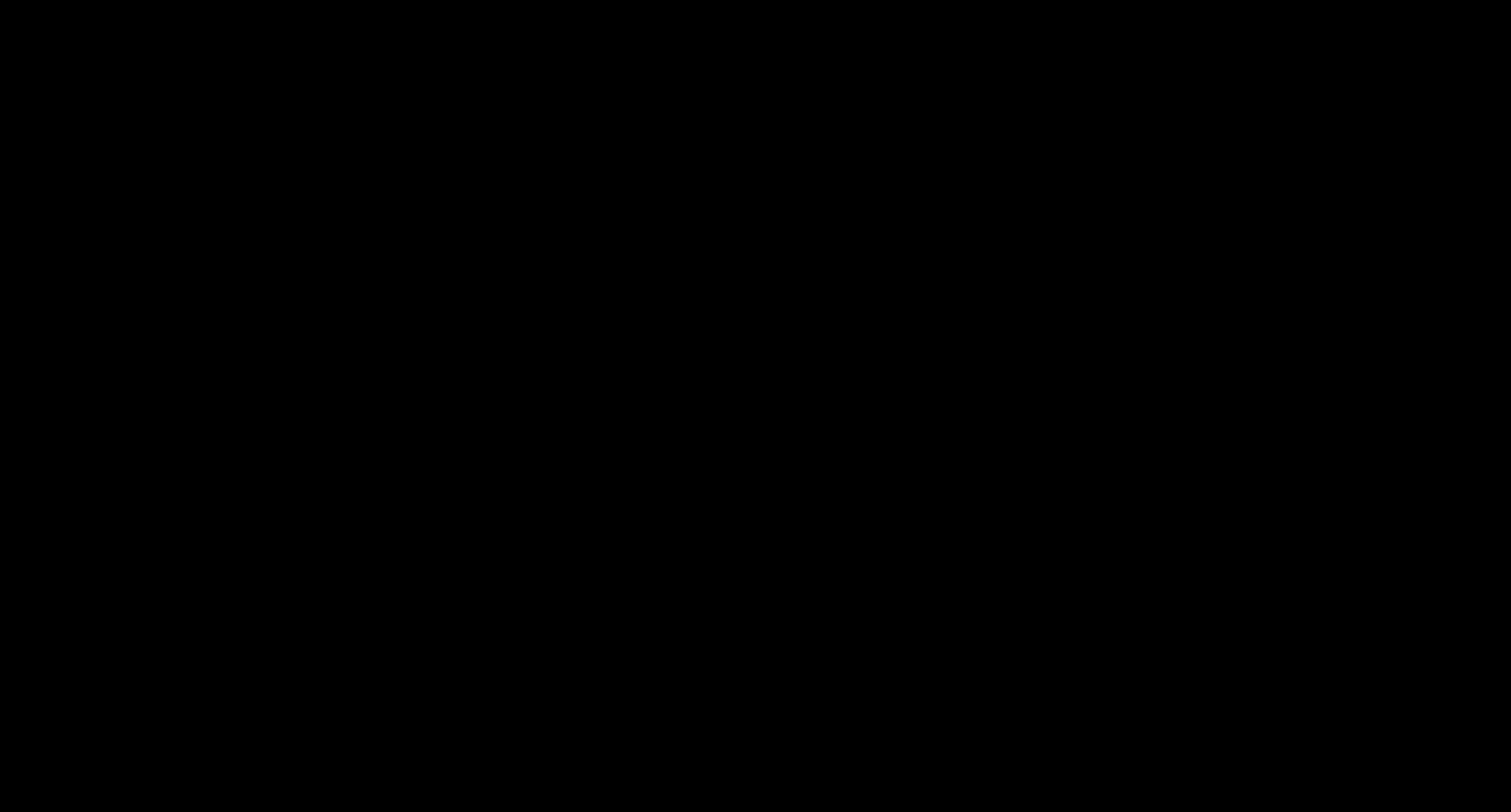
select select "**********"
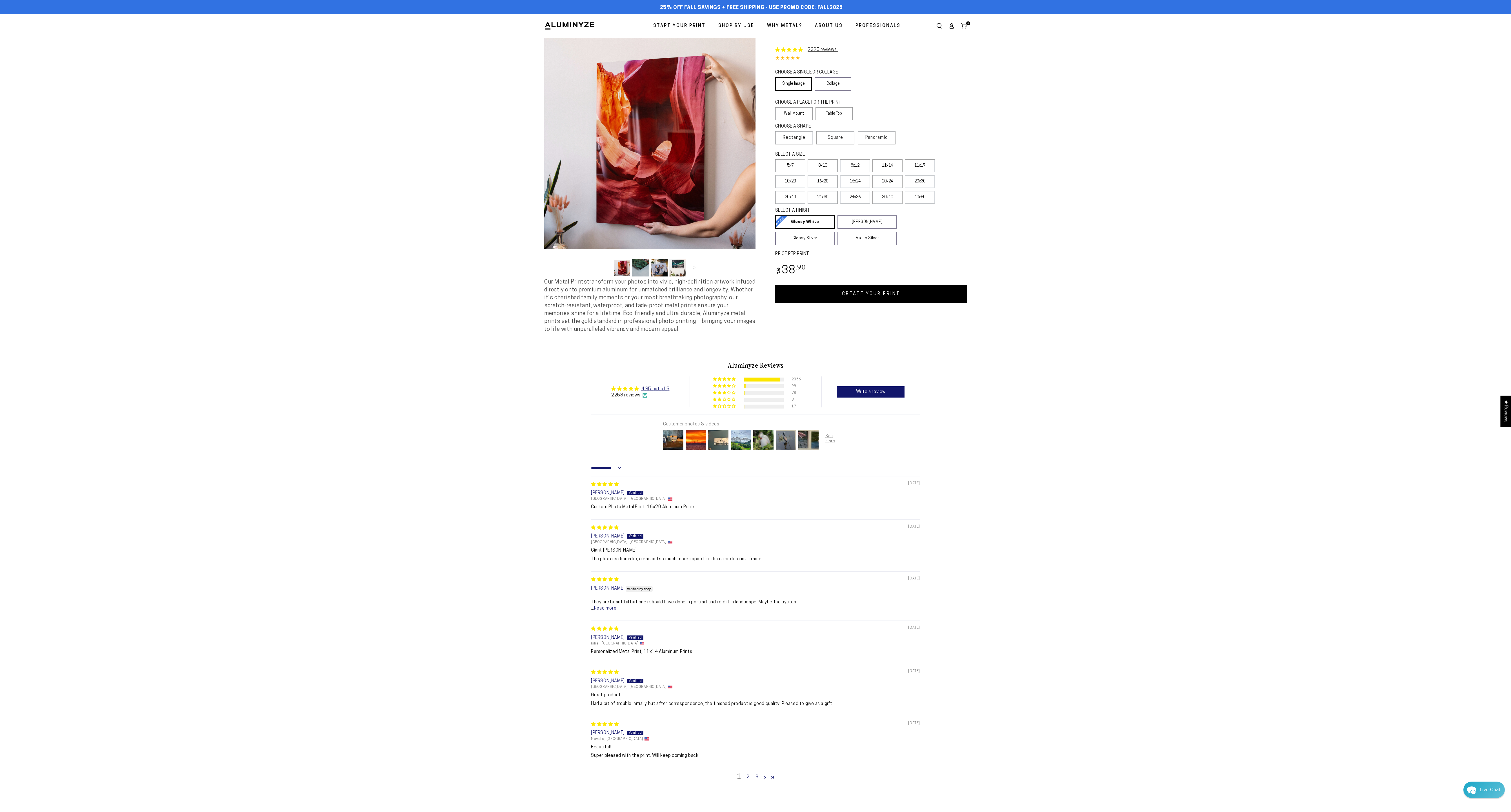
click at [799, 91] on link "Single Image" at bounding box center [793, 84] width 37 height 14
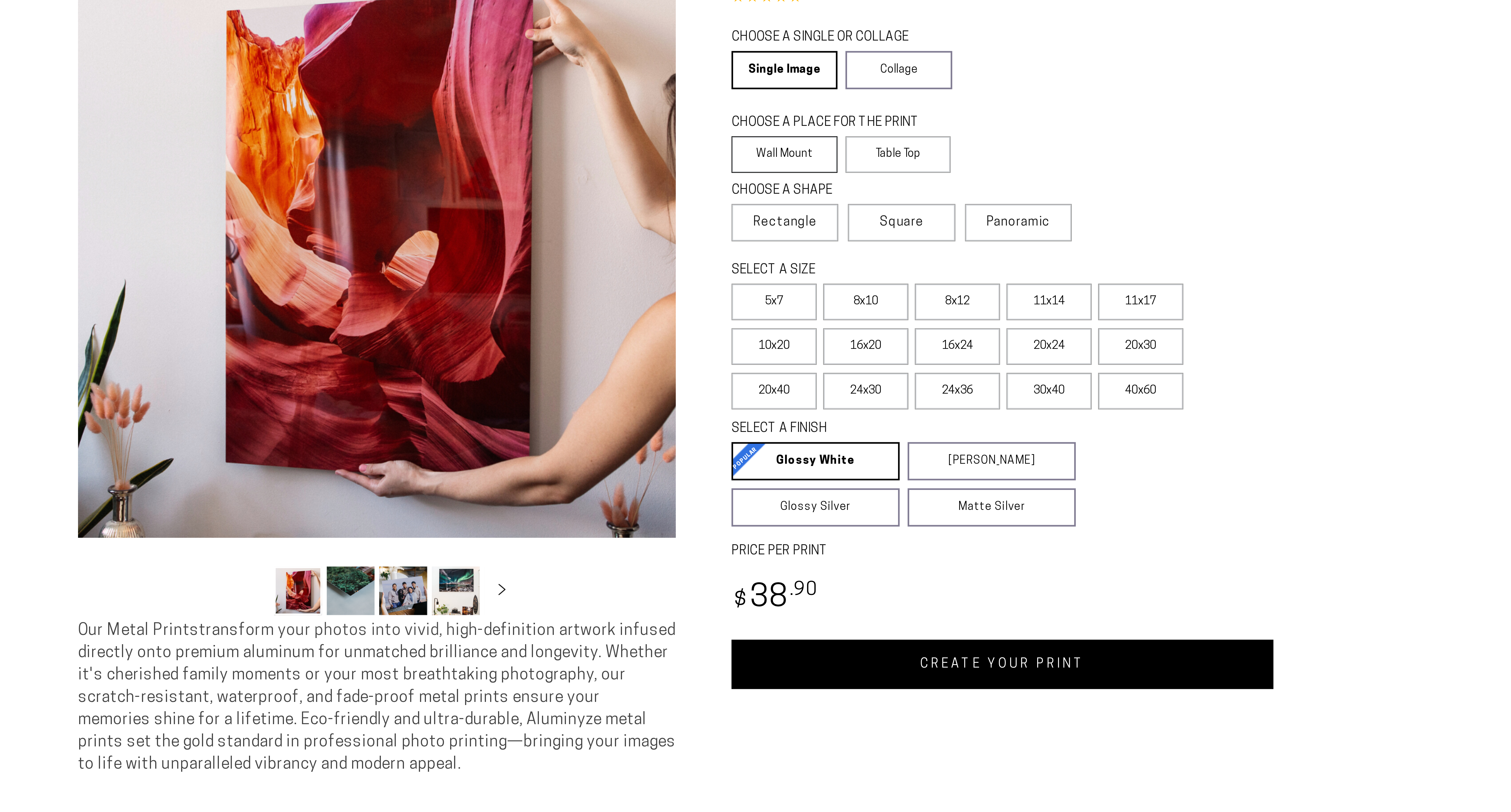
click at [803, 120] on label "Wall Mount" at bounding box center [794, 114] width 37 height 13
click at [801, 141] on span "Rectangle" at bounding box center [795, 137] width 23 height 7
click at [840, 188] on label "16x24" at bounding box center [855, 181] width 30 height 13
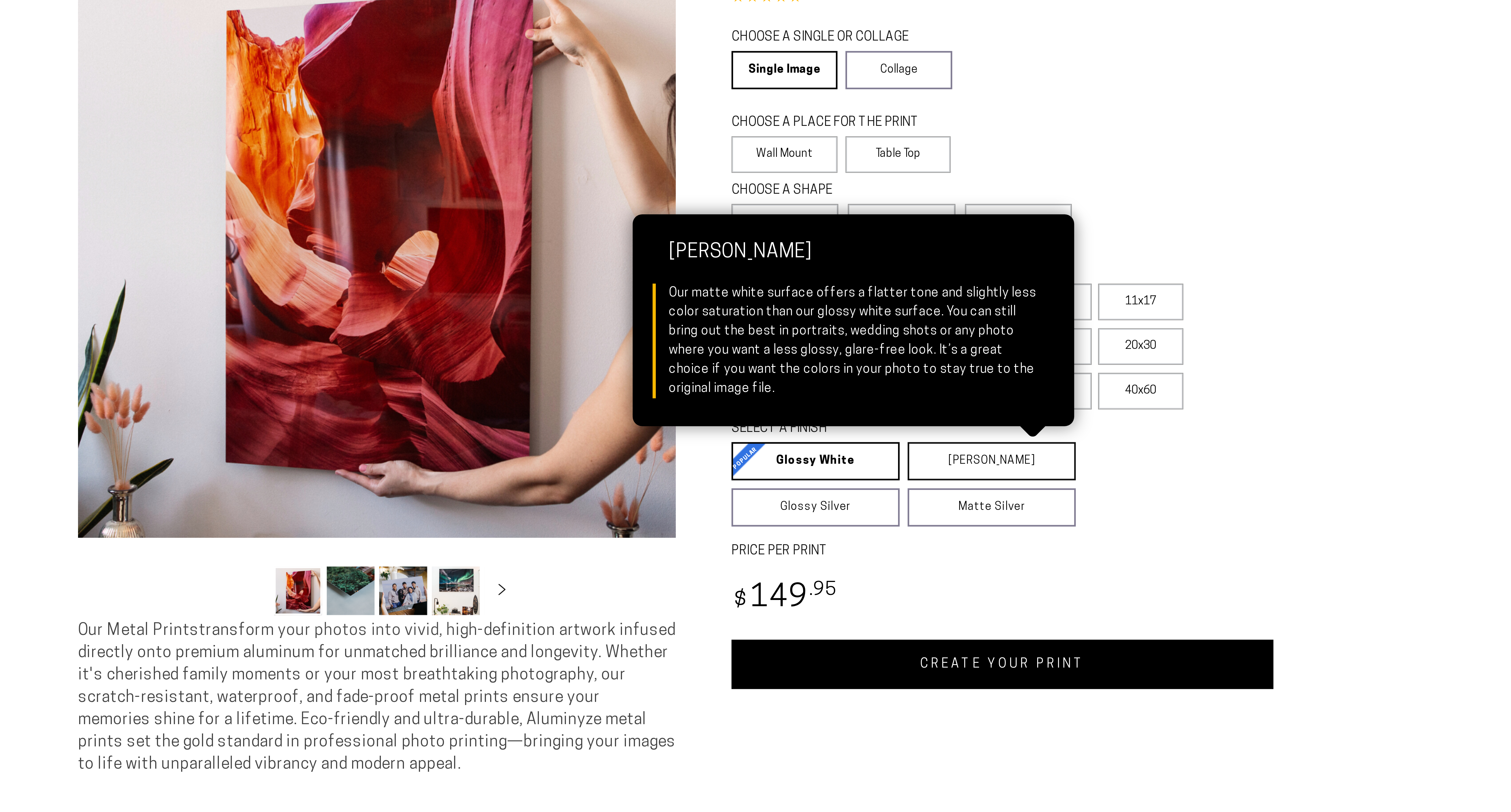
click at [860, 229] on link "Matte White Matte White Our matte white surface offers a flatter tone and sligh…" at bounding box center [867, 222] width 59 height 14
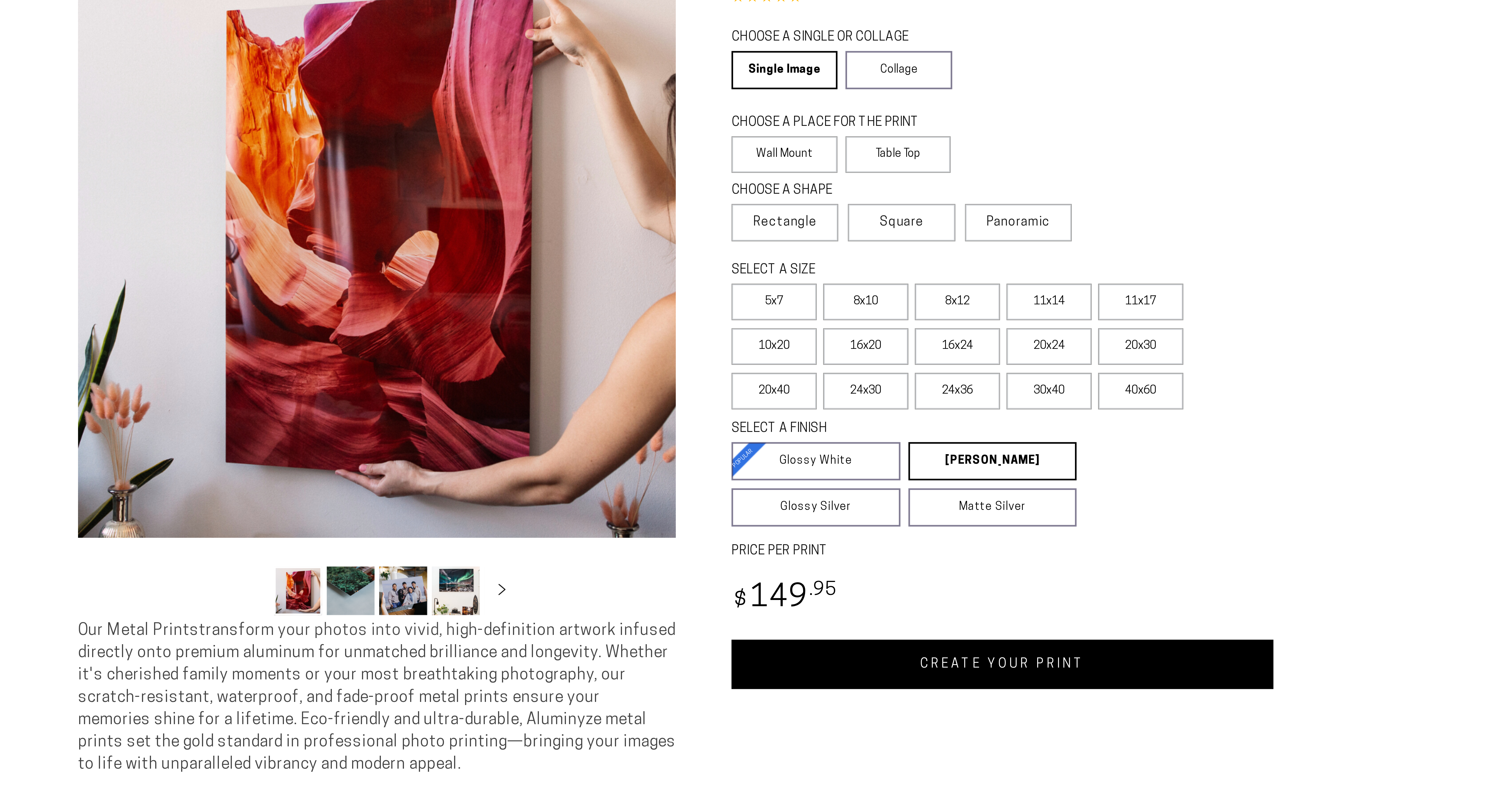
click at [879, 302] on link "CREATE YOUR PRINT" at bounding box center [871, 293] width 192 height 17
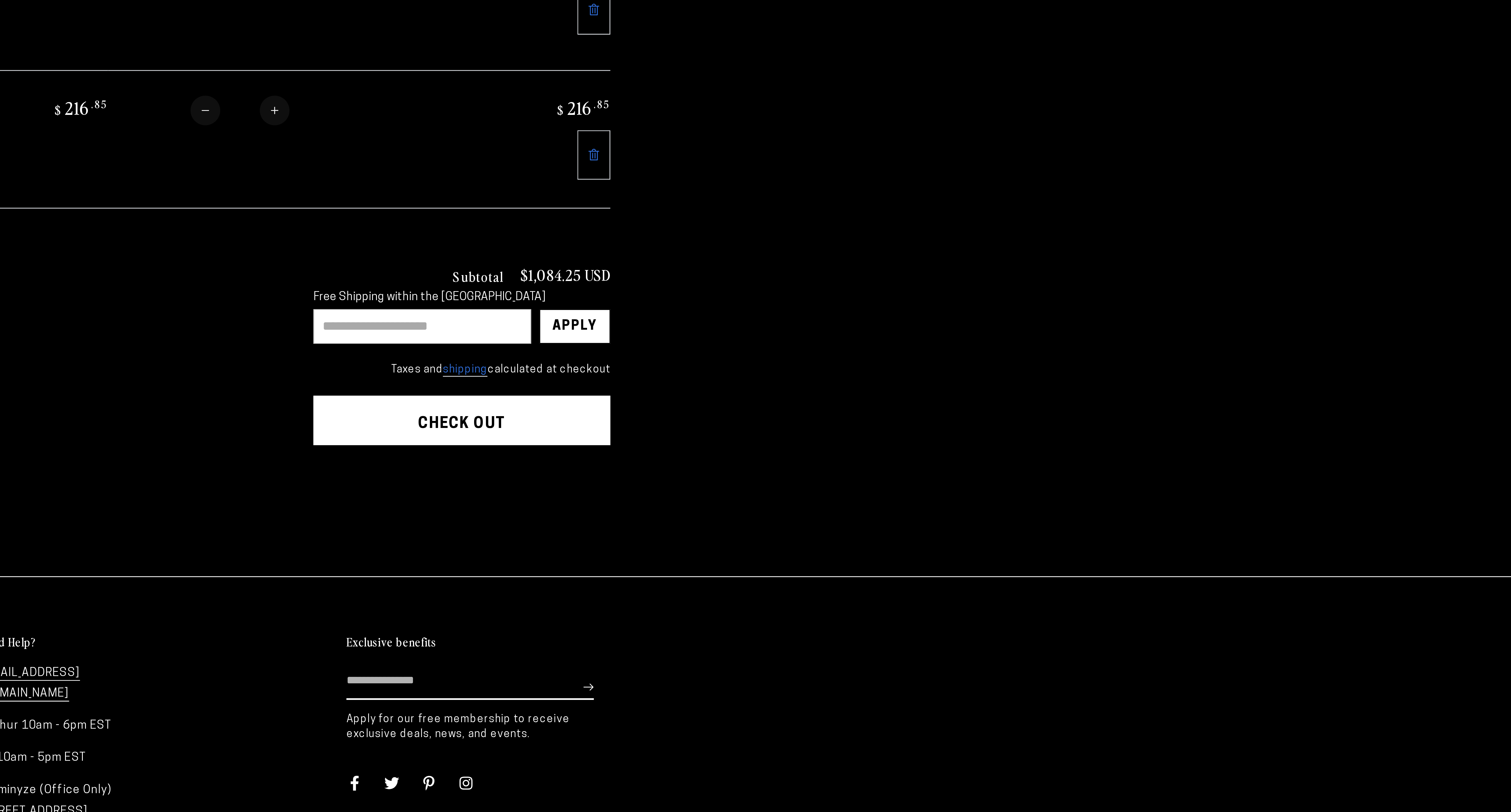
click at [934, 379] on input "text" at bounding box center [902, 372] width 74 height 12
type input "*******"
click at [962, 379] on div "Apply" at bounding box center [955, 373] width 15 height 11
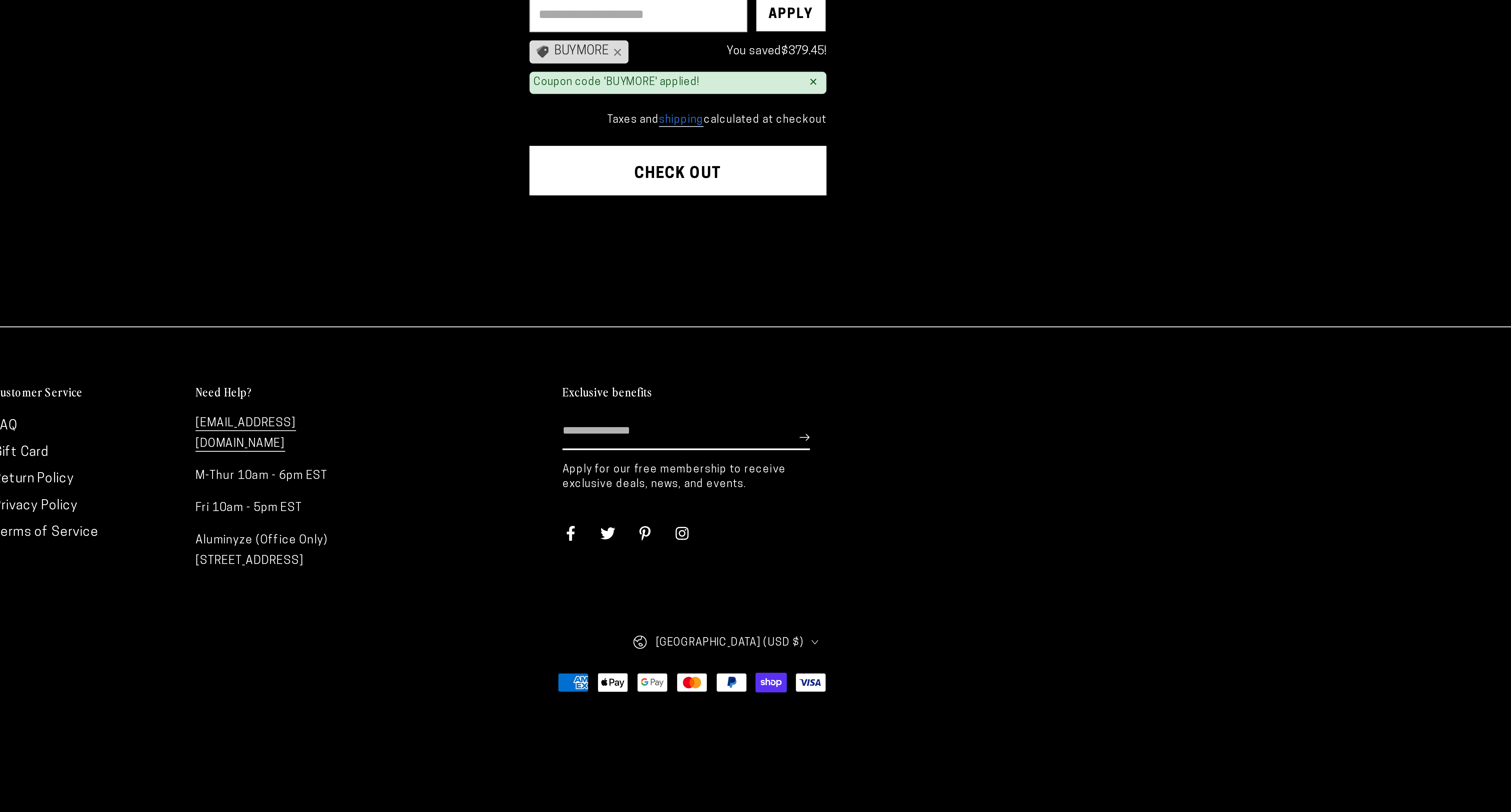
click at [866, 444] on shop-pay-wallet-button at bounding box center [865, 441] width 1 height 5
